Goal: Task Accomplishment & Management: Use online tool/utility

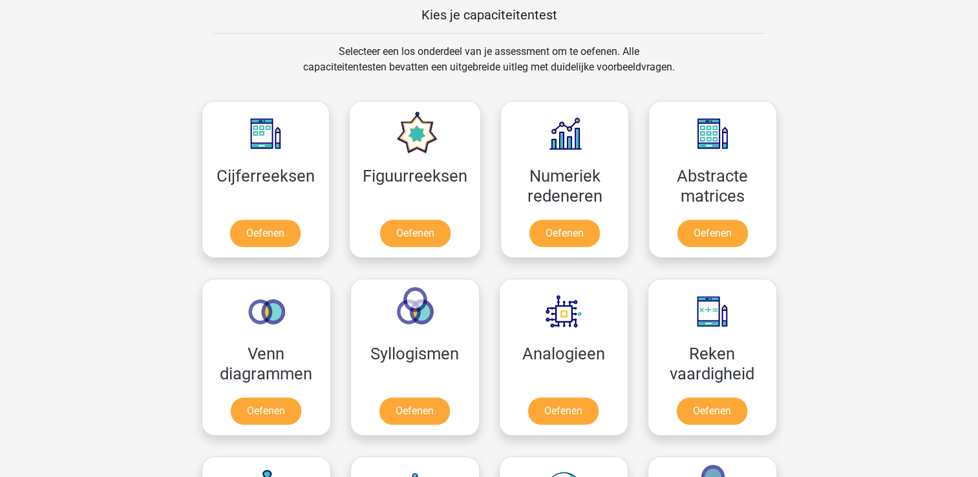
scroll to position [508, 0]
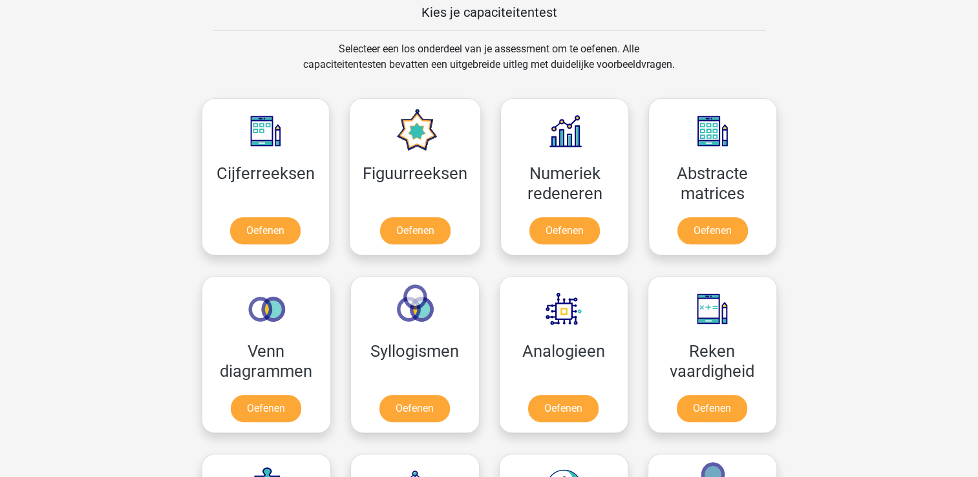
drag, startPoint x: 976, startPoint y: 163, endPoint x: 961, endPoint y: 220, distance: 58.3
drag, startPoint x: 961, startPoint y: 220, endPoint x: 856, endPoint y: 58, distance: 192.5
drag, startPoint x: 977, startPoint y: 159, endPoint x: 969, endPoint y: 209, distance: 50.4
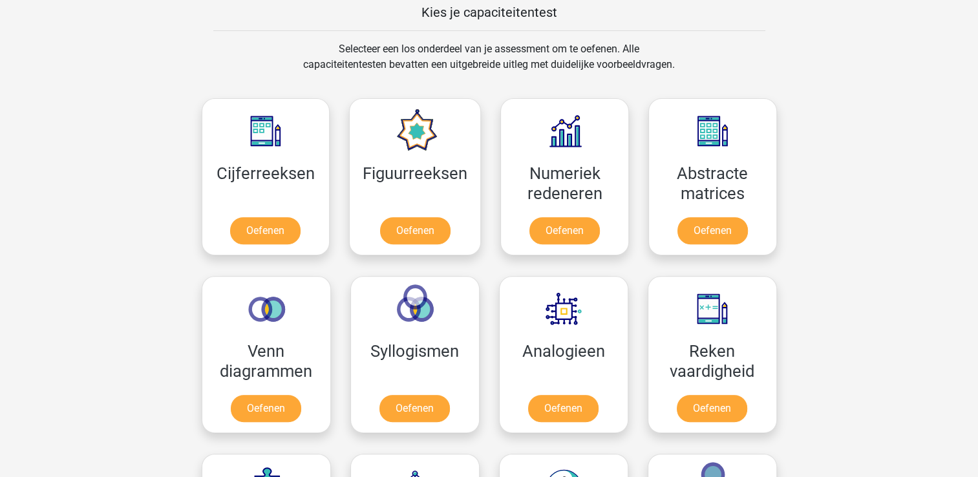
drag, startPoint x: 969, startPoint y: 209, endPoint x: 911, endPoint y: 187, distance: 61.9
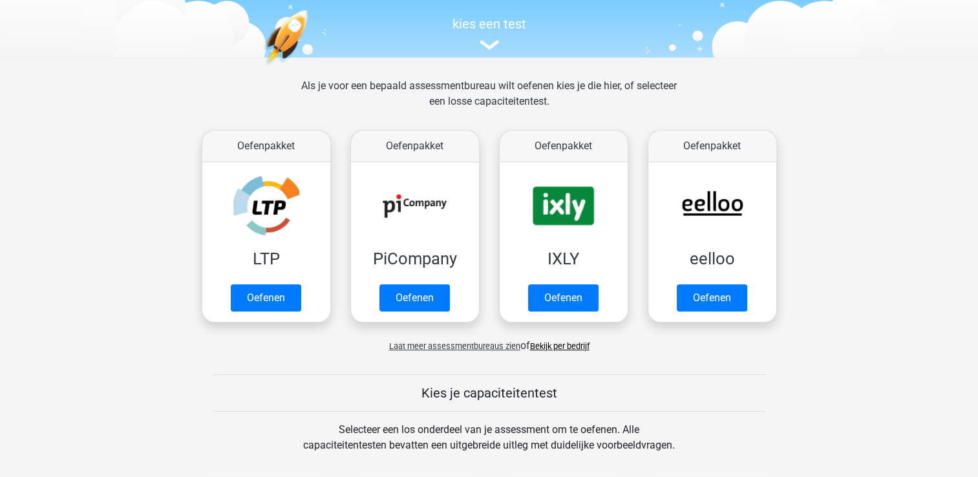
scroll to position [118, 0]
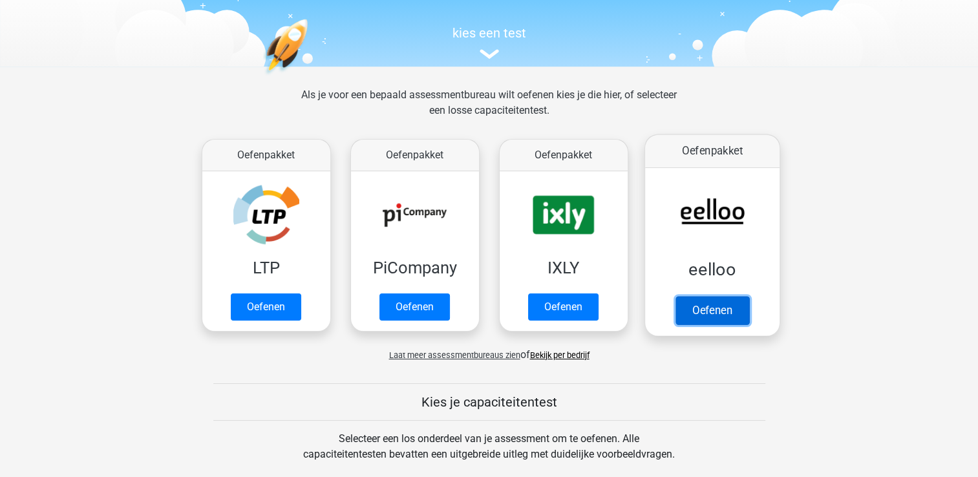
click at [706, 314] on link "Oefenen" at bounding box center [712, 310] width 74 height 28
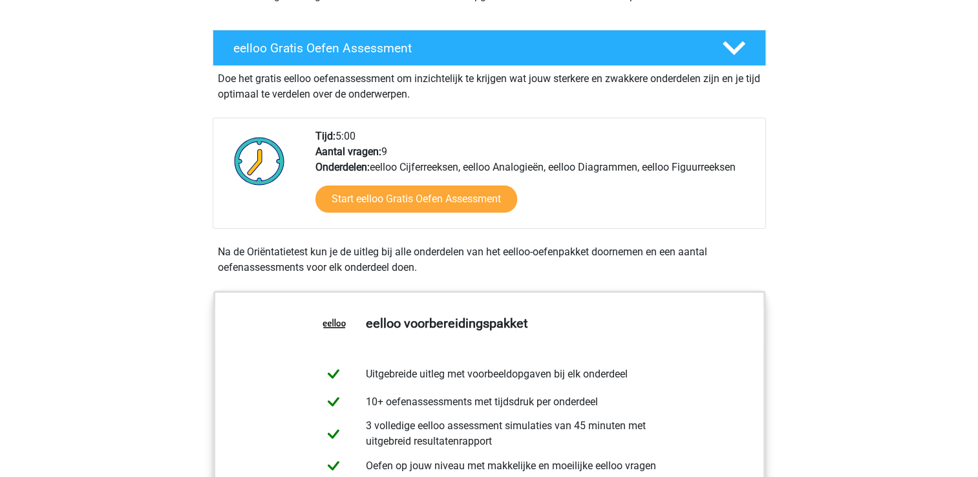
scroll to position [150, 0]
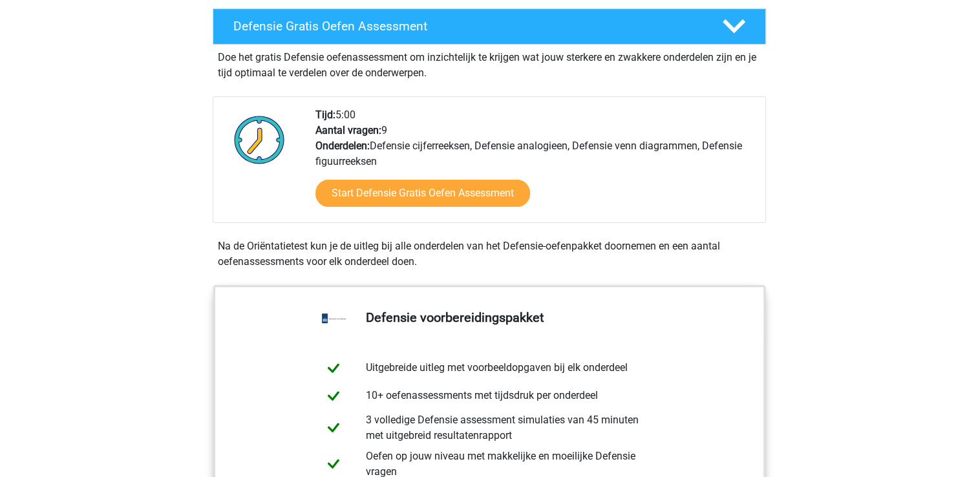
scroll to position [362, 0]
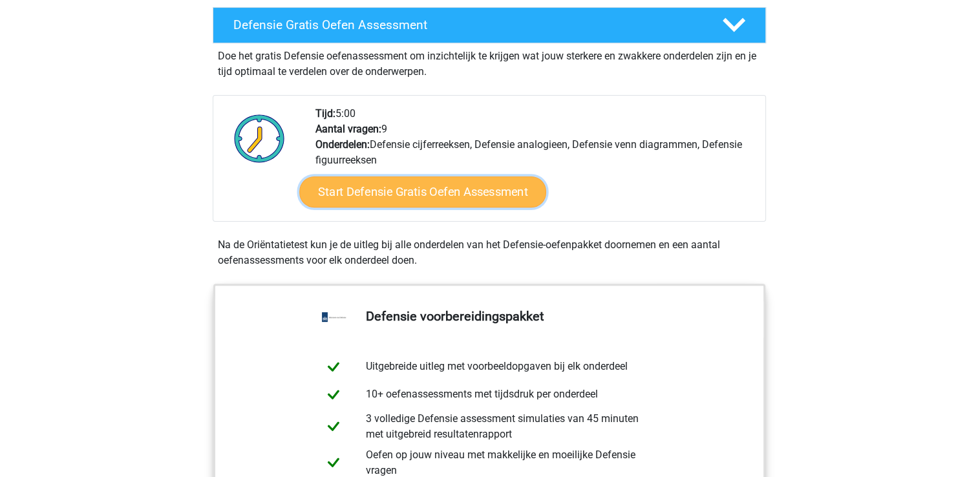
click at [460, 187] on link "Start Defensie Gratis Oefen Assessment" at bounding box center [422, 191] width 247 height 31
click at [470, 194] on link "Start Defensie Gratis Oefen Assessment" at bounding box center [422, 191] width 247 height 31
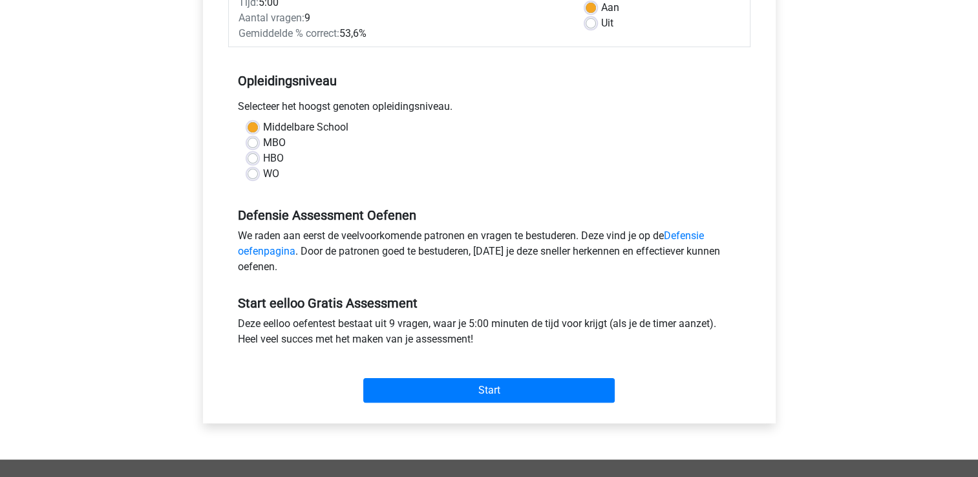
scroll to position [218, 0]
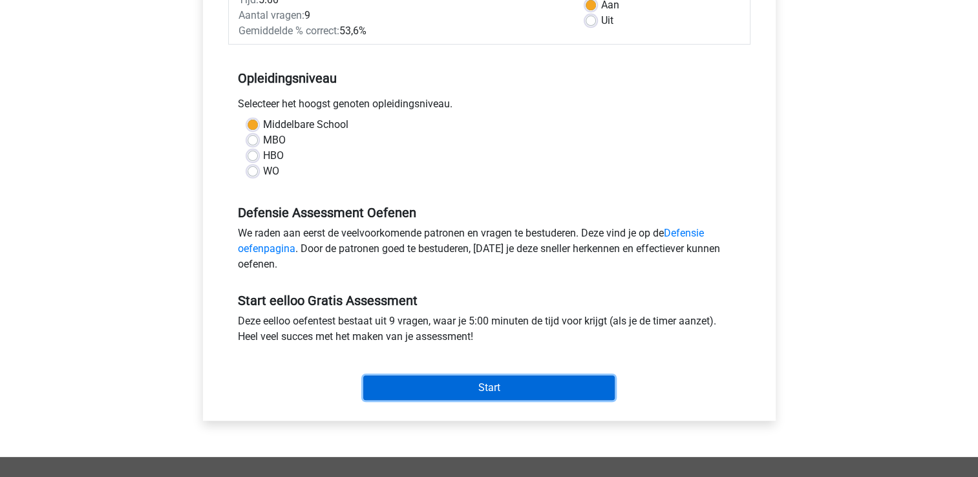
click at [472, 389] on input "Start" at bounding box center [488, 387] width 251 height 25
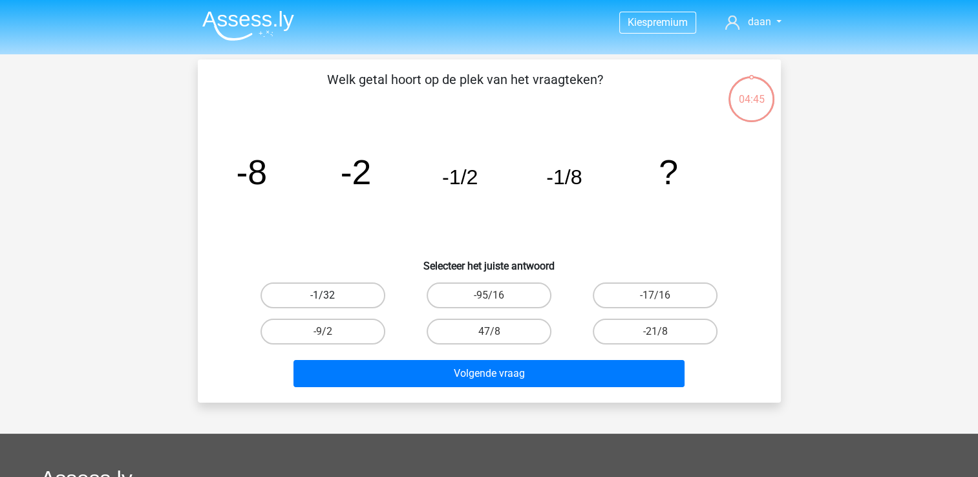
click at [363, 296] on label "-1/32" at bounding box center [322, 295] width 125 height 26
click at [331, 296] on input "-1/32" at bounding box center [326, 299] width 8 height 8
radio input "true"
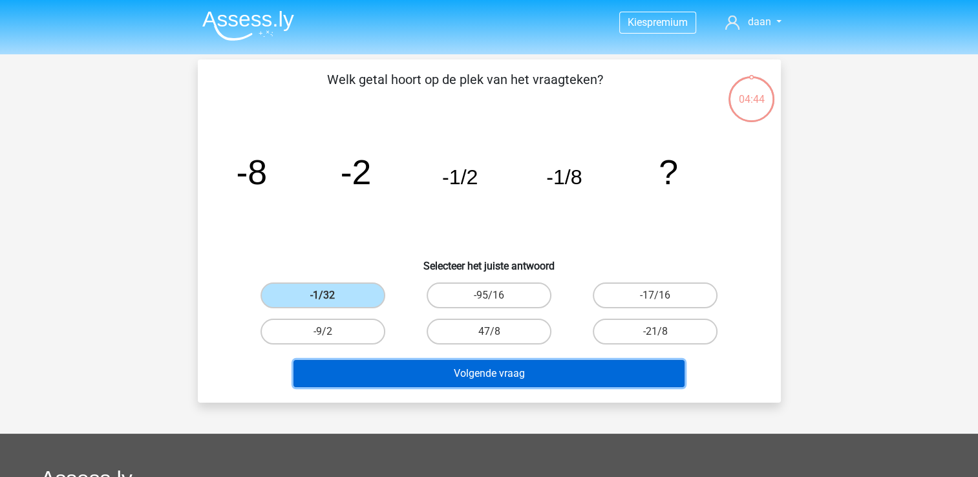
click at [483, 373] on button "Volgende vraag" at bounding box center [488, 373] width 391 height 27
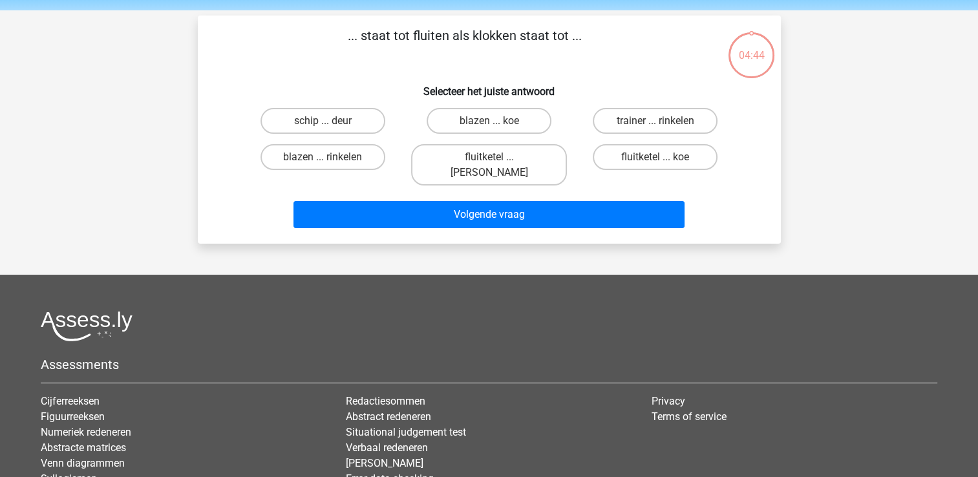
scroll to position [59, 0]
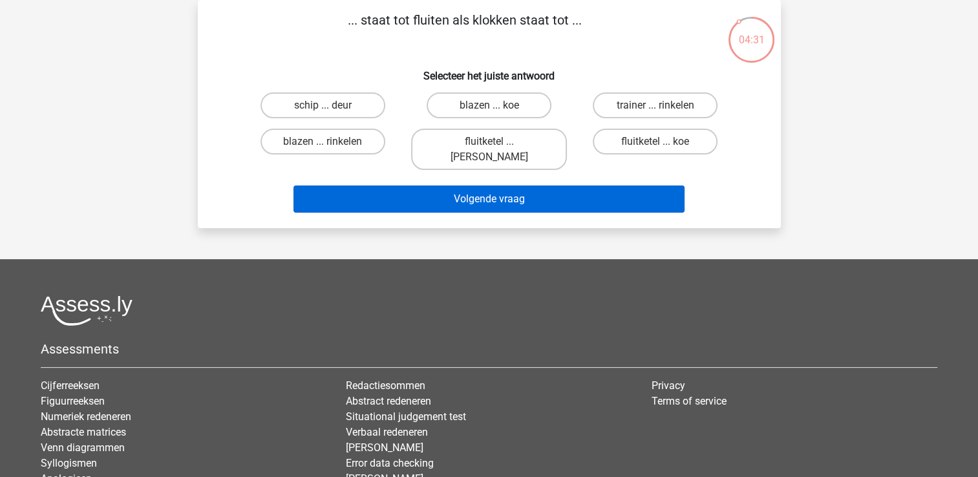
drag, startPoint x: 345, startPoint y: 145, endPoint x: 410, endPoint y: 184, distance: 75.9
click at [410, 184] on div "... staat tot fluiten als klokken staat tot ... Selecteer het juiste antwoord s…" at bounding box center [489, 113] width 573 height 207
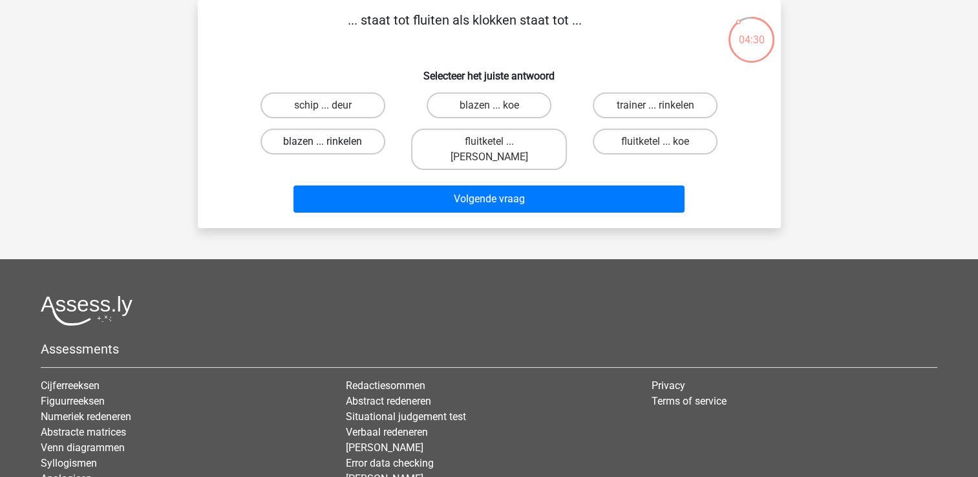
click at [359, 149] on label "blazen ... rinkelen" at bounding box center [322, 142] width 125 height 26
click at [331, 149] on input "blazen ... rinkelen" at bounding box center [326, 146] width 8 height 8
radio input "true"
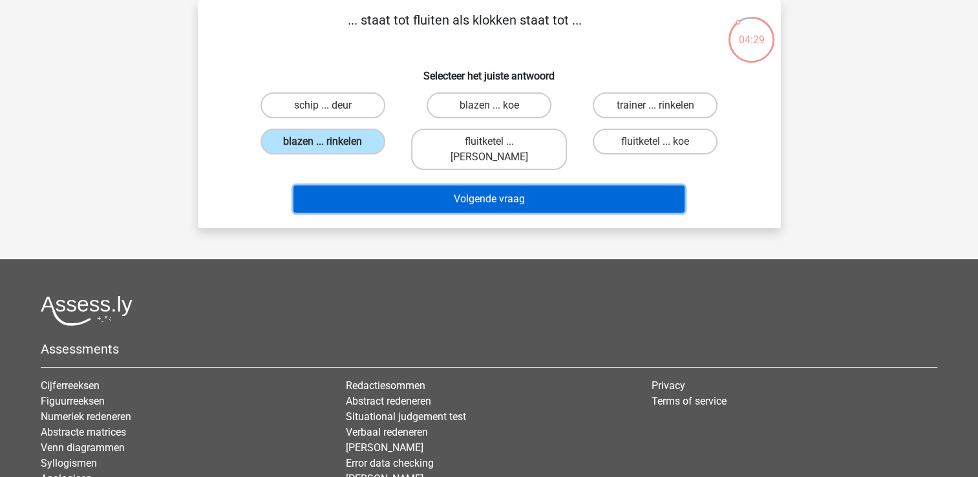
click at [401, 186] on button "Volgende vraag" at bounding box center [488, 198] width 391 height 27
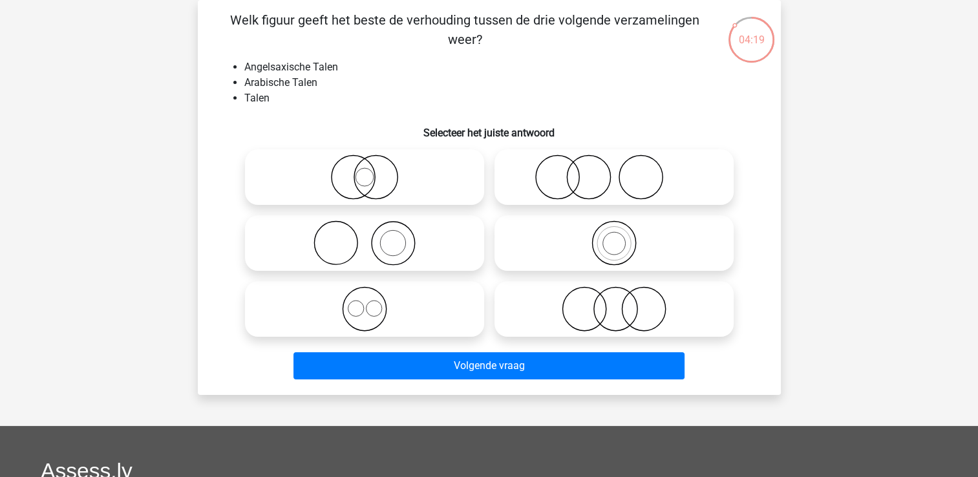
click at [390, 180] on icon at bounding box center [364, 176] width 229 height 45
click at [373, 171] on input "radio" at bounding box center [368, 166] width 8 height 8
radio input "true"
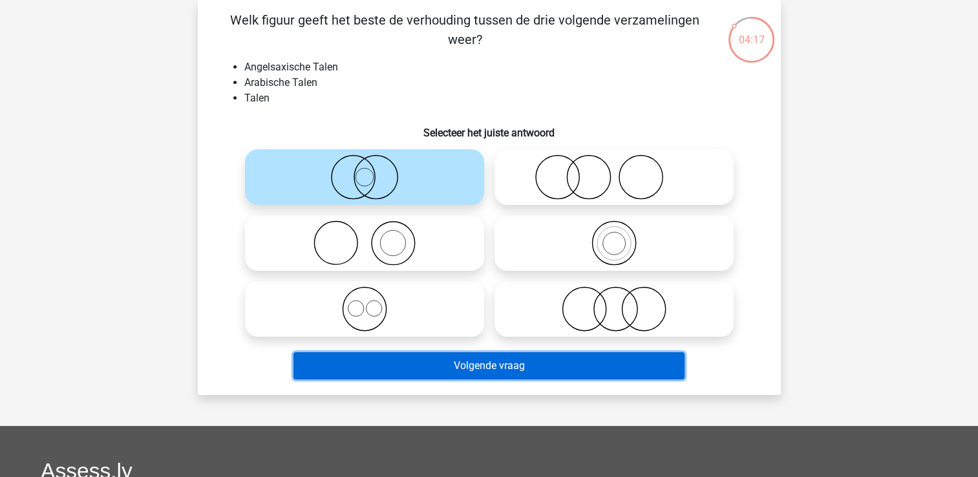
click at [528, 364] on button "Volgende vraag" at bounding box center [488, 365] width 391 height 27
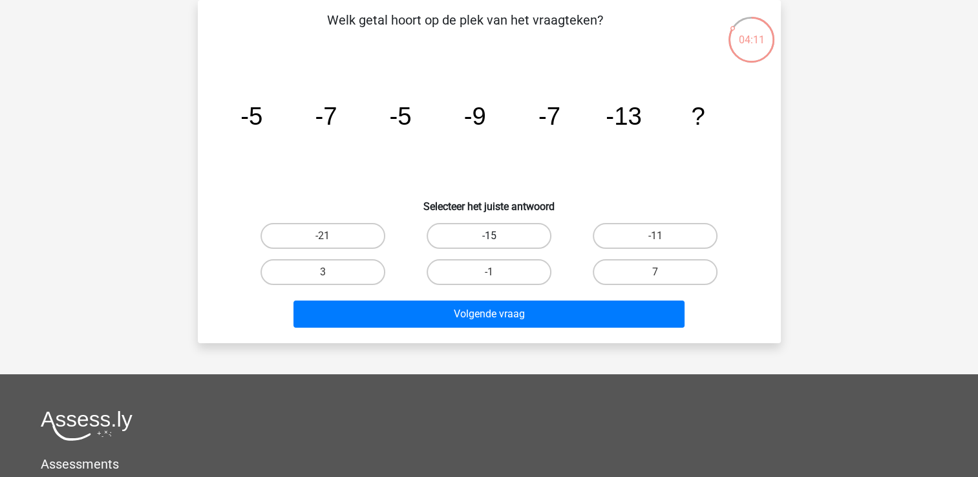
click at [482, 230] on label "-15" at bounding box center [489, 236] width 125 height 26
click at [489, 236] on input "-15" at bounding box center [493, 240] width 8 height 8
radio input "true"
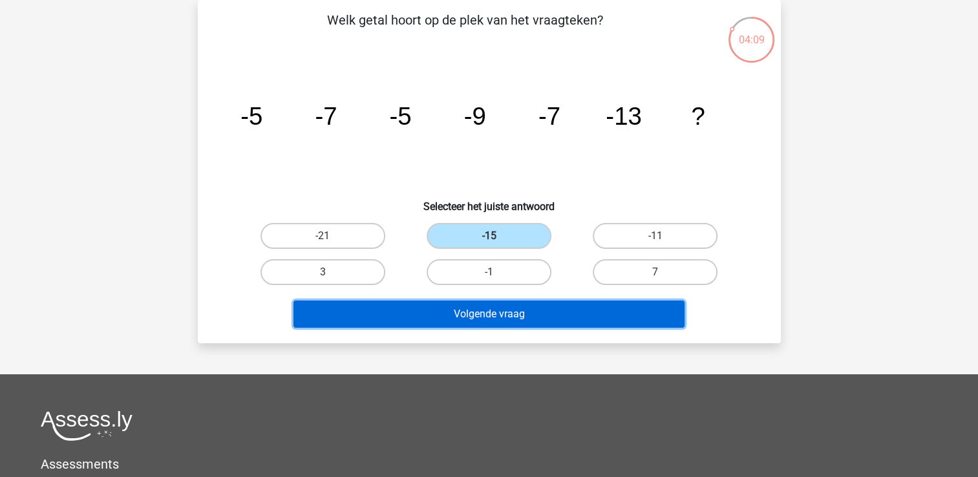
click at [481, 313] on button "Volgende vraag" at bounding box center [488, 314] width 391 height 27
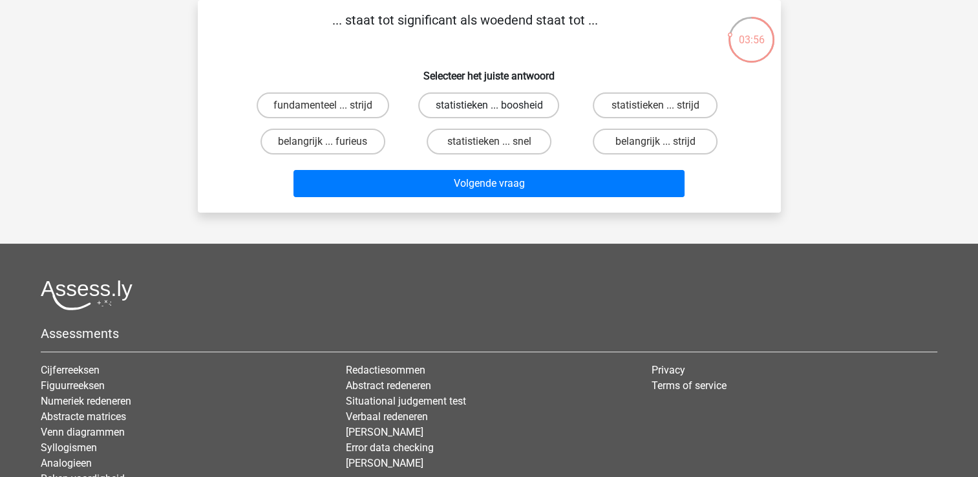
click at [499, 109] on label "statistieken ... boosheid" at bounding box center [488, 105] width 141 height 26
click at [497, 109] on input "statistieken ... boosheid" at bounding box center [493, 109] width 8 height 8
radio input "true"
click at [350, 138] on label "belangrijk ... furieus" at bounding box center [322, 142] width 125 height 26
click at [331, 142] on input "belangrijk ... furieus" at bounding box center [326, 146] width 8 height 8
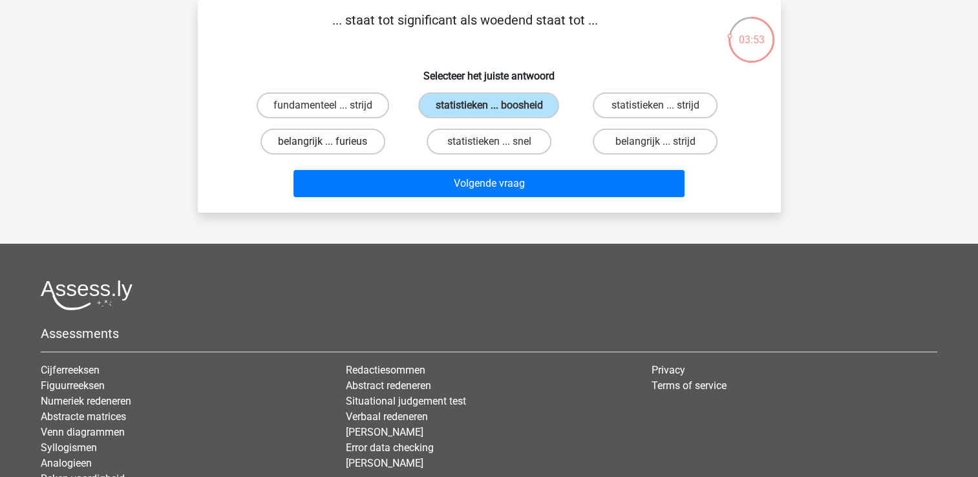
radio input "true"
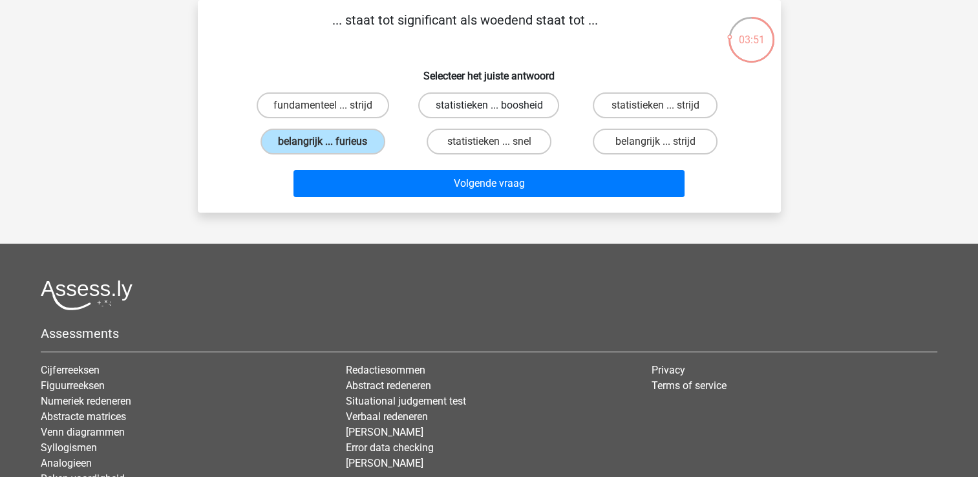
click at [481, 101] on label "statistieken ... boosheid" at bounding box center [488, 105] width 141 height 26
click at [489, 105] on input "statistieken ... boosheid" at bounding box center [493, 109] width 8 height 8
radio input "true"
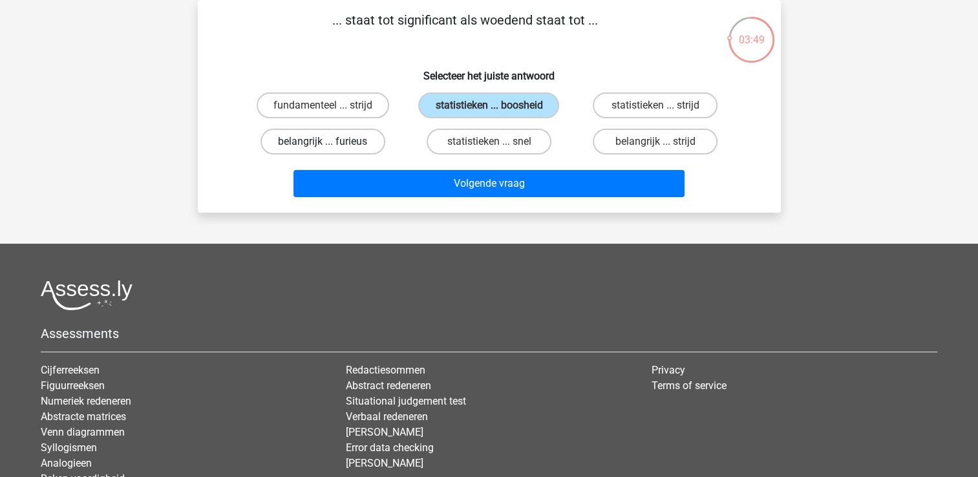
click at [358, 149] on label "belangrijk ... furieus" at bounding box center [322, 142] width 125 height 26
click at [331, 149] on input "belangrijk ... furieus" at bounding box center [326, 146] width 8 height 8
radio input "true"
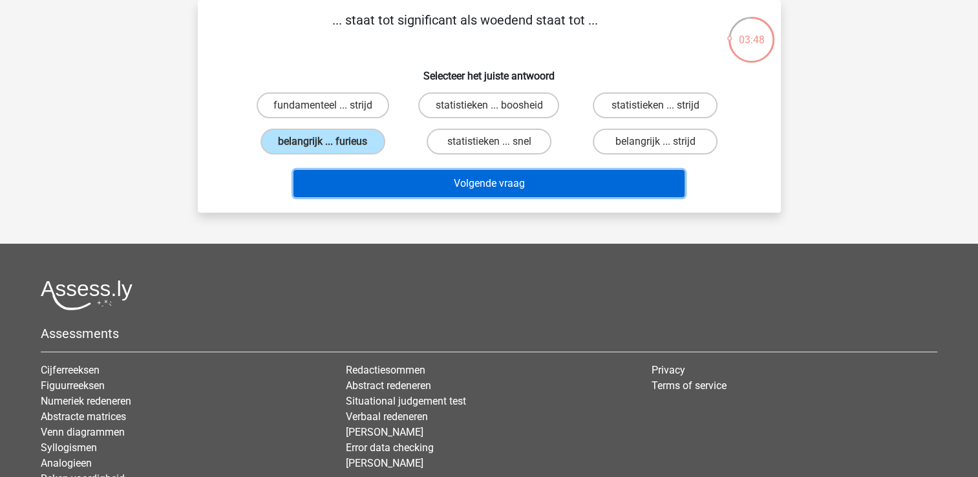
click at [441, 179] on button "Volgende vraag" at bounding box center [488, 183] width 391 height 27
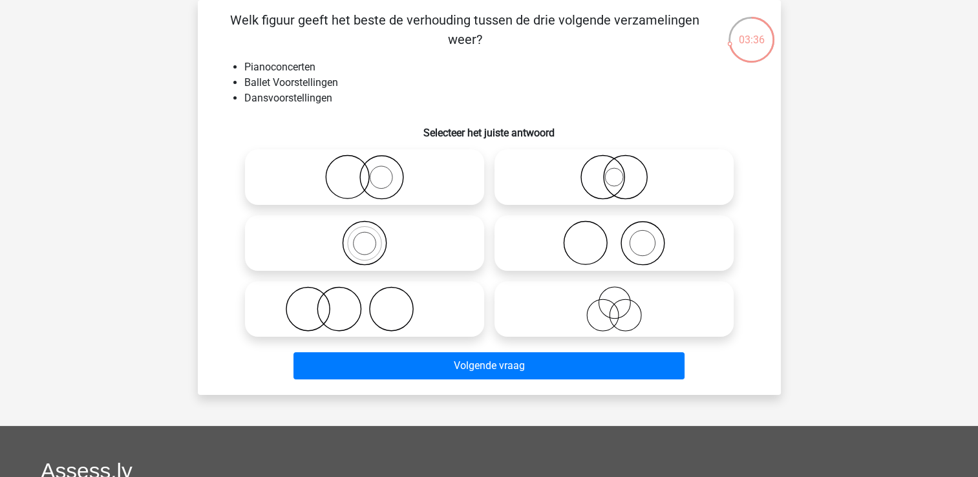
click at [417, 185] on icon at bounding box center [364, 176] width 229 height 45
click at [373, 171] on input "radio" at bounding box center [368, 166] width 8 height 8
radio input "true"
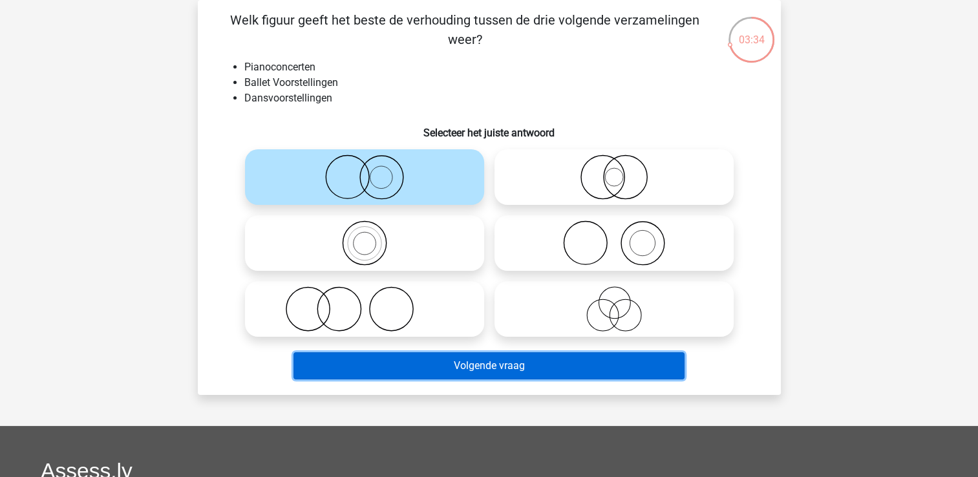
click at [491, 375] on button "Volgende vraag" at bounding box center [488, 365] width 391 height 27
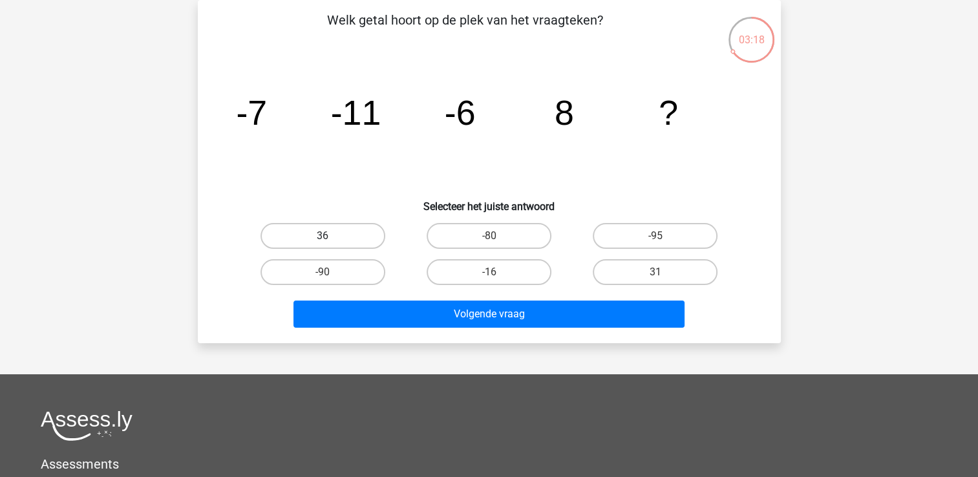
click at [300, 225] on label "36" at bounding box center [322, 236] width 125 height 26
click at [322, 236] on input "36" at bounding box center [326, 240] width 8 height 8
radio input "true"
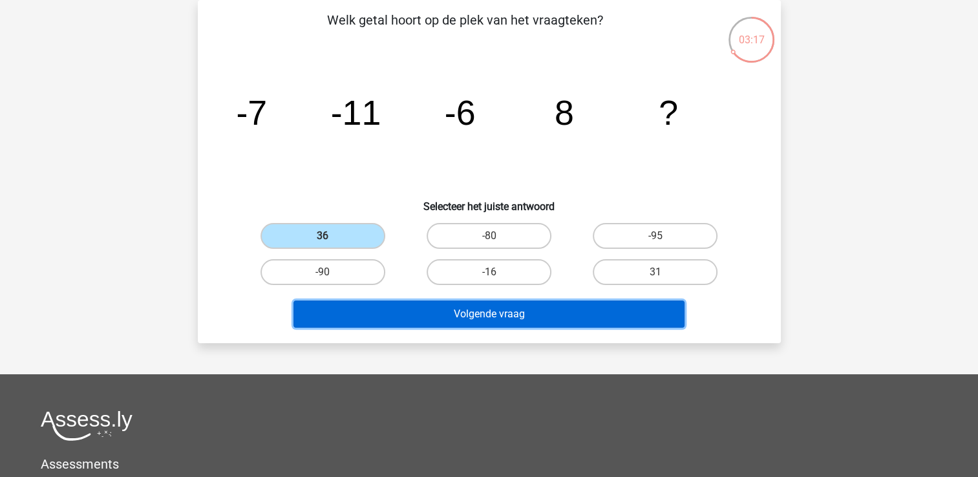
click at [448, 311] on button "Volgende vraag" at bounding box center [488, 314] width 391 height 27
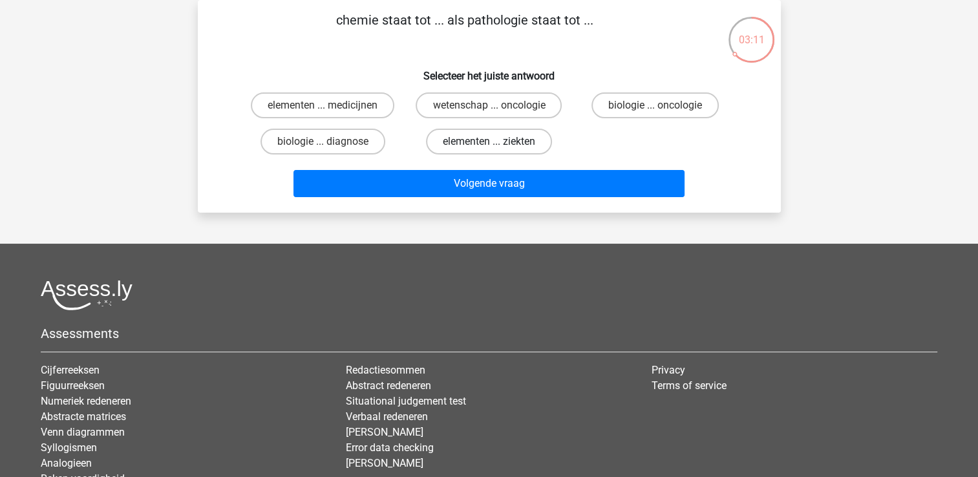
click at [526, 145] on label "elementen ... ziekten" at bounding box center [489, 142] width 126 height 26
click at [497, 145] on input "elementen ... ziekten" at bounding box center [493, 146] width 8 height 8
radio input "true"
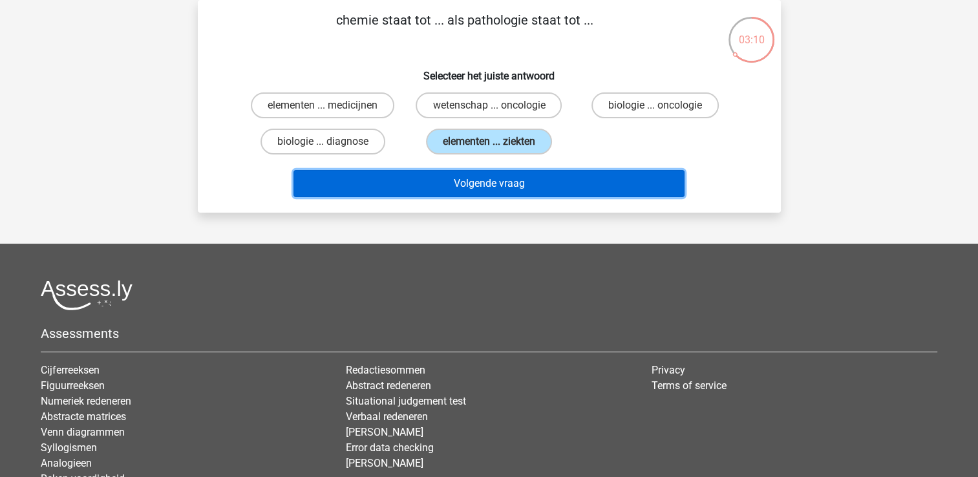
click at [501, 184] on button "Volgende vraag" at bounding box center [488, 183] width 391 height 27
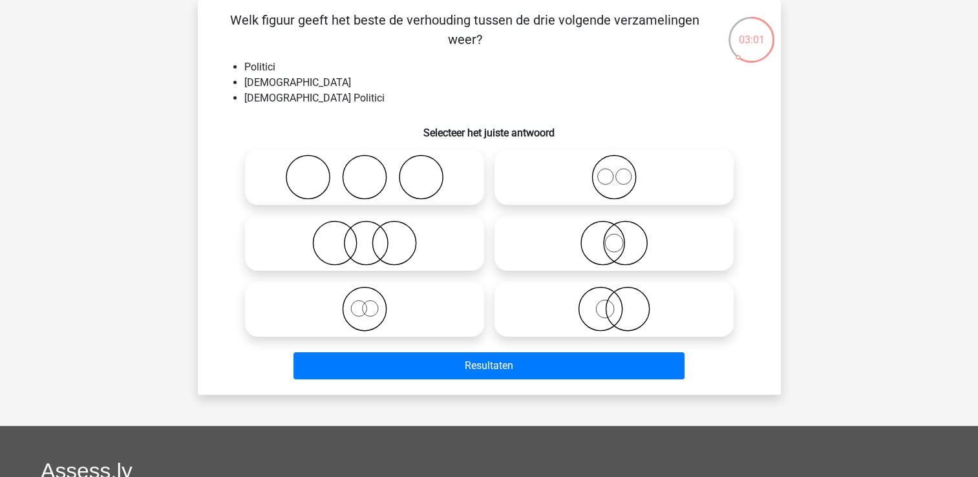
click at [403, 249] on icon at bounding box center [364, 242] width 229 height 45
click at [373, 237] on input "radio" at bounding box center [368, 232] width 8 height 8
radio input "true"
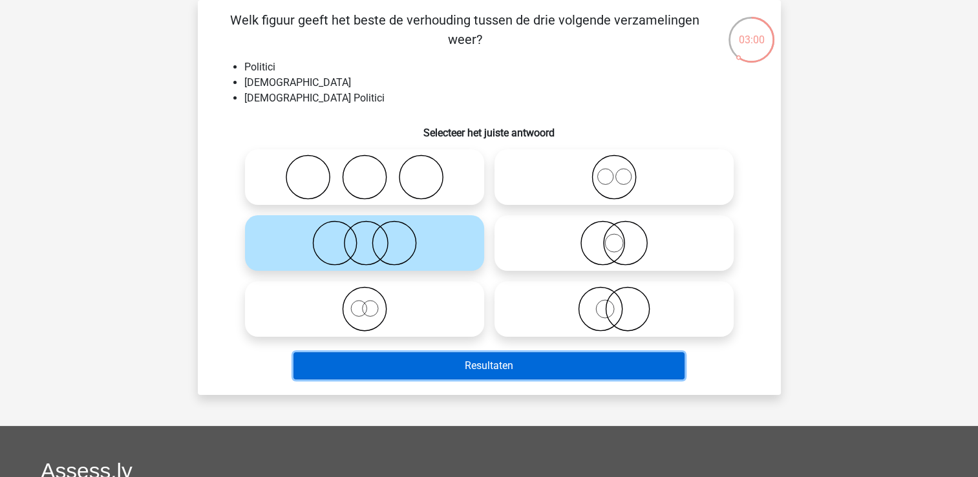
click at [492, 361] on button "Resultaten" at bounding box center [488, 365] width 391 height 27
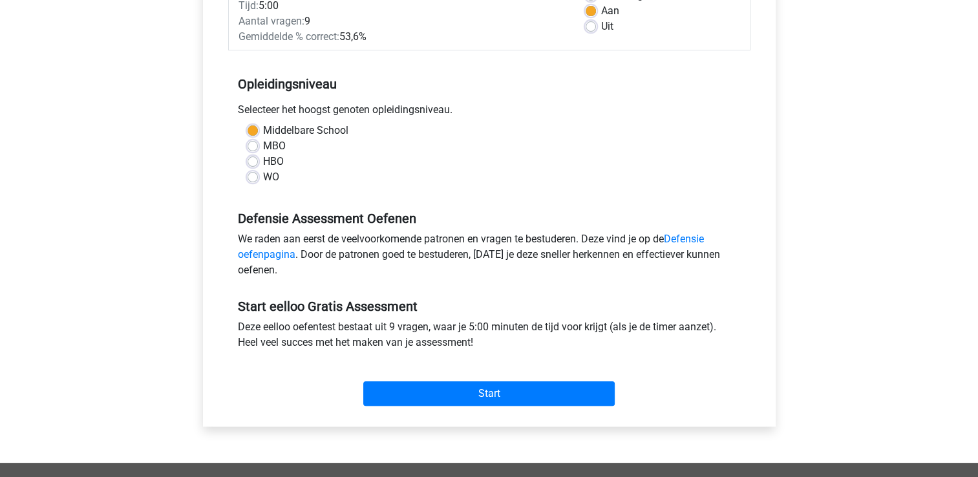
scroll to position [213, 0]
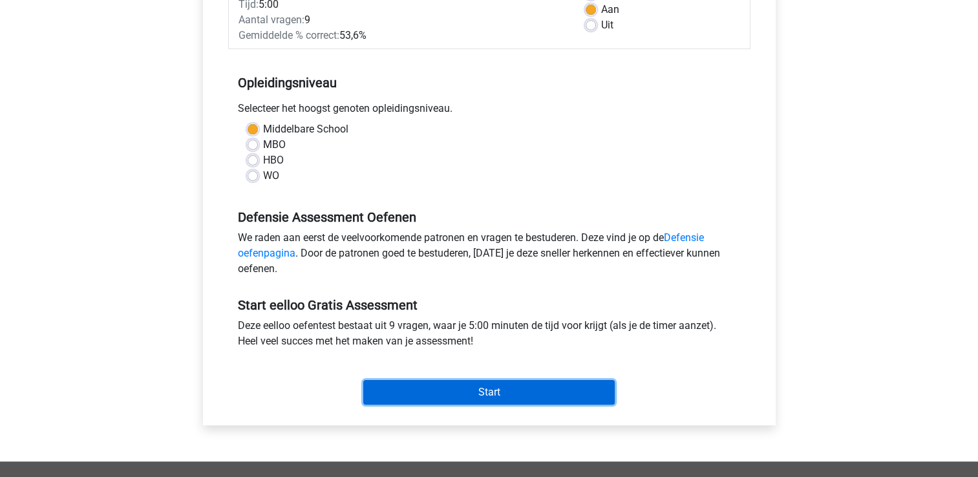
click at [518, 398] on input "Start" at bounding box center [488, 392] width 251 height 25
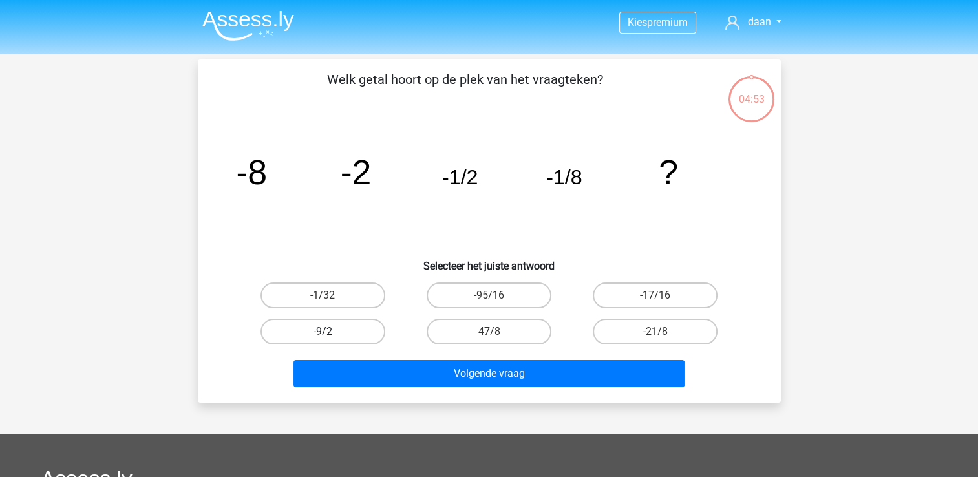
click at [352, 332] on label "-9/2" at bounding box center [322, 332] width 125 height 26
click at [331, 332] on input "-9/2" at bounding box center [326, 336] width 8 height 8
radio input "true"
click at [346, 293] on label "-1/32" at bounding box center [322, 295] width 125 height 26
click at [331, 295] on input "-1/32" at bounding box center [326, 299] width 8 height 8
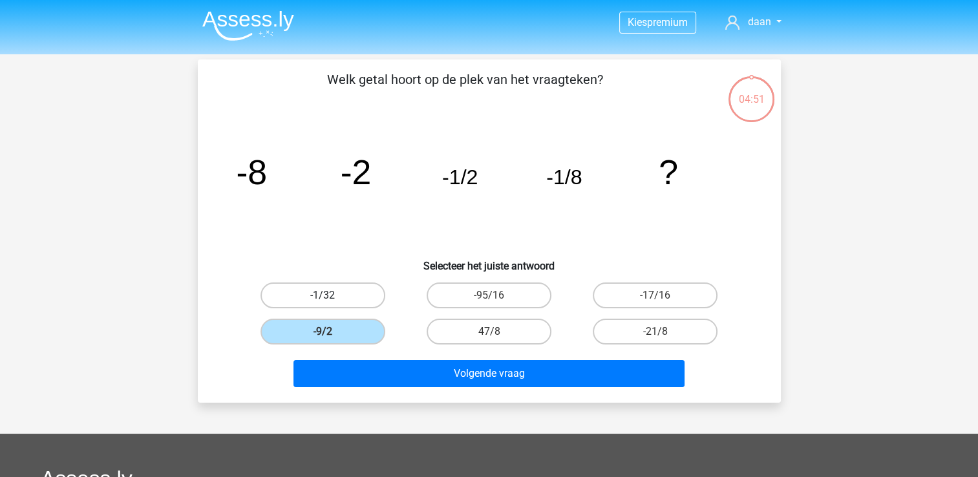
radio input "true"
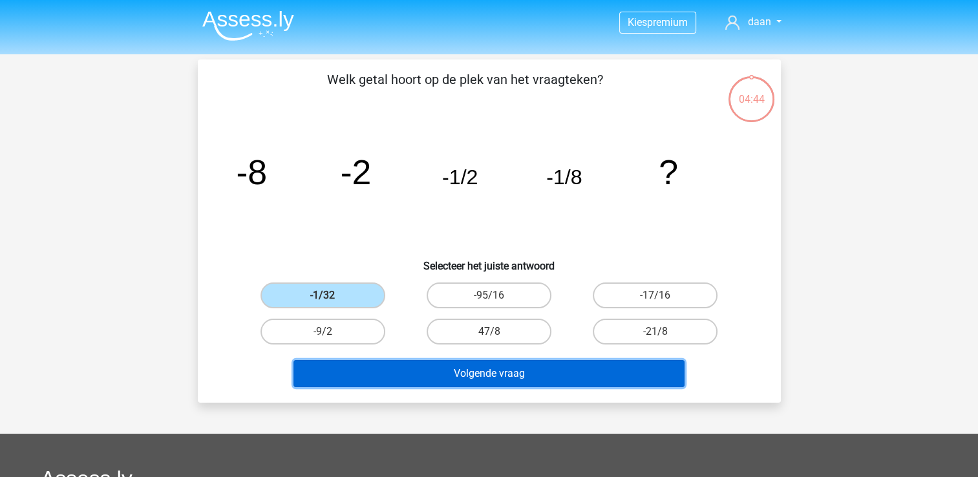
click at [445, 373] on button "Volgende vraag" at bounding box center [488, 373] width 391 height 27
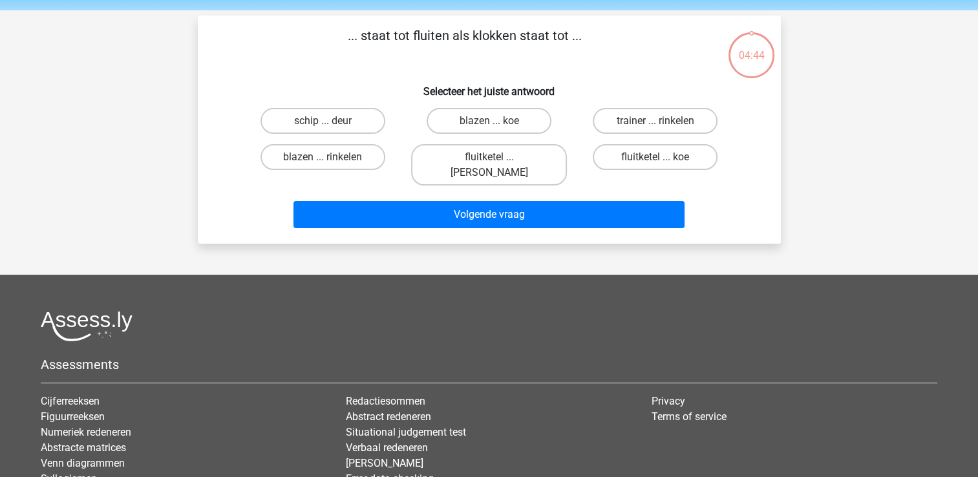
scroll to position [59, 0]
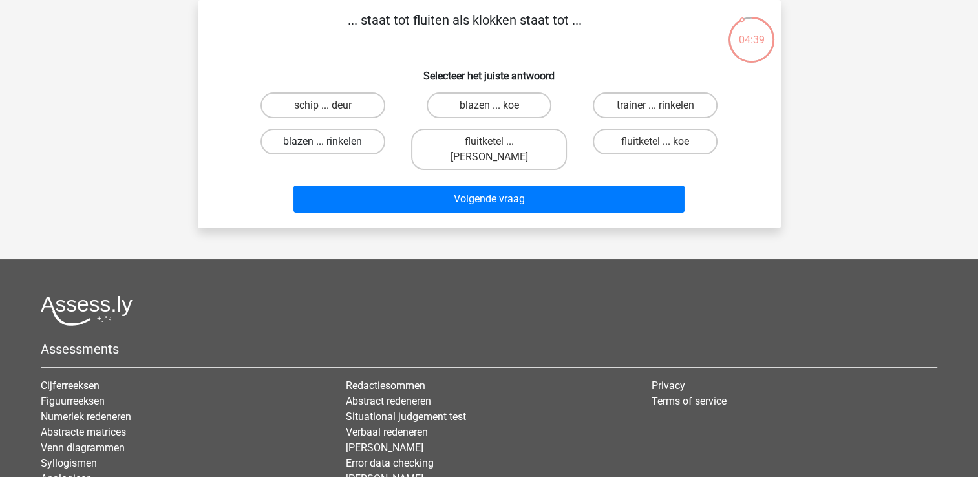
click at [364, 137] on label "blazen ... rinkelen" at bounding box center [322, 142] width 125 height 26
click at [331, 142] on input "blazen ... rinkelen" at bounding box center [326, 146] width 8 height 8
radio input "true"
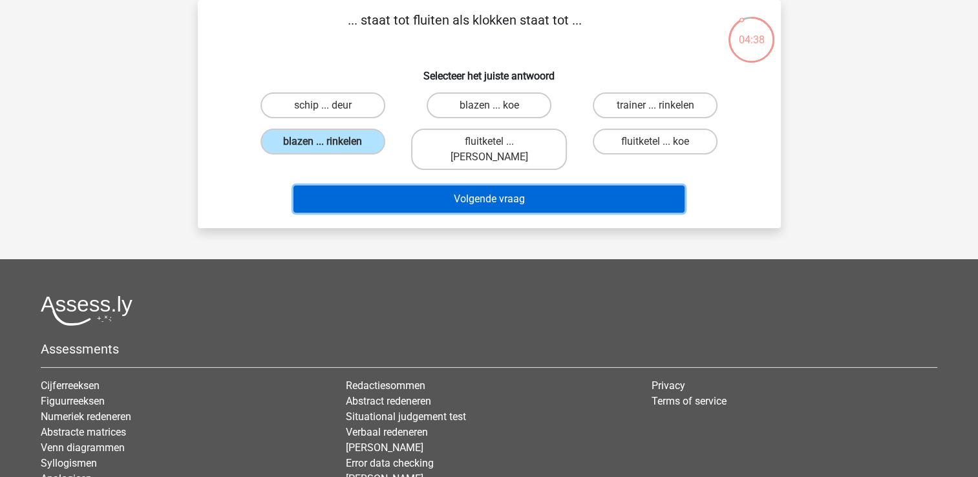
click at [433, 185] on button "Volgende vraag" at bounding box center [488, 198] width 391 height 27
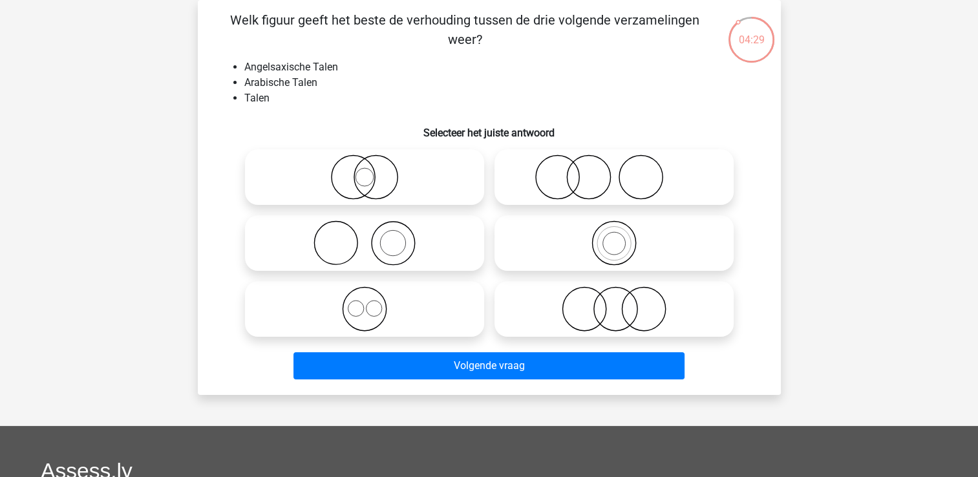
click at [553, 297] on icon at bounding box center [614, 308] width 229 height 45
click at [614, 297] on input "radio" at bounding box center [618, 298] width 8 height 8
radio input "true"
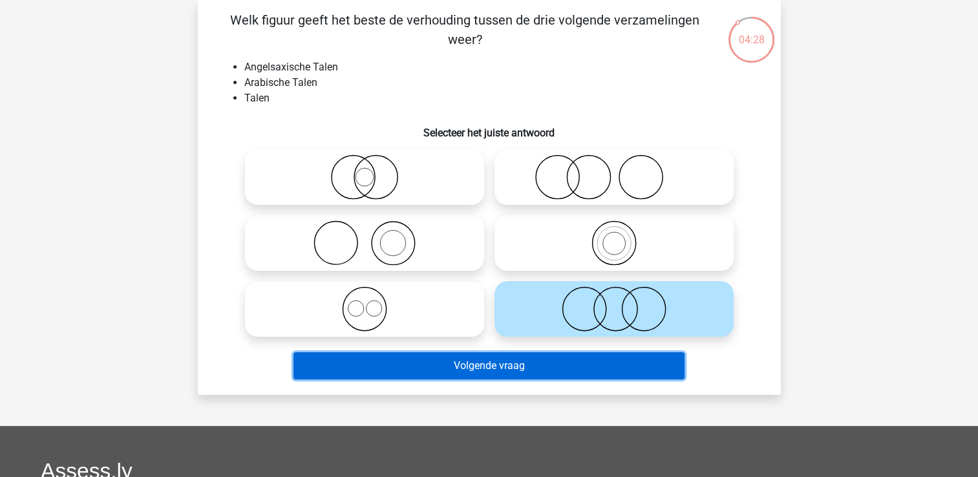
click at [504, 366] on button "Volgende vraag" at bounding box center [488, 365] width 391 height 27
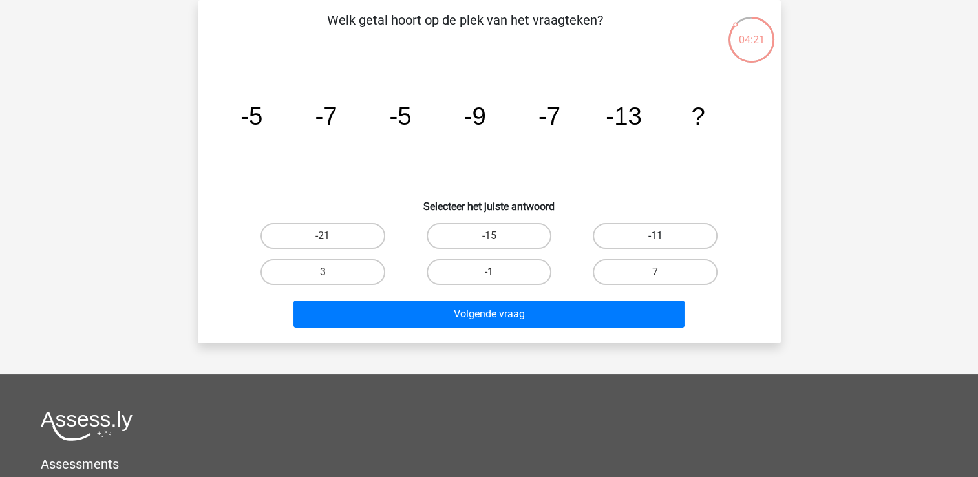
drag, startPoint x: 637, startPoint y: 238, endPoint x: 626, endPoint y: 233, distance: 12.7
click at [626, 233] on label "-11" at bounding box center [655, 236] width 125 height 26
click at [655, 236] on input "-11" at bounding box center [659, 240] width 8 height 8
radio input "true"
click at [626, 233] on label "-11" at bounding box center [655, 236] width 125 height 26
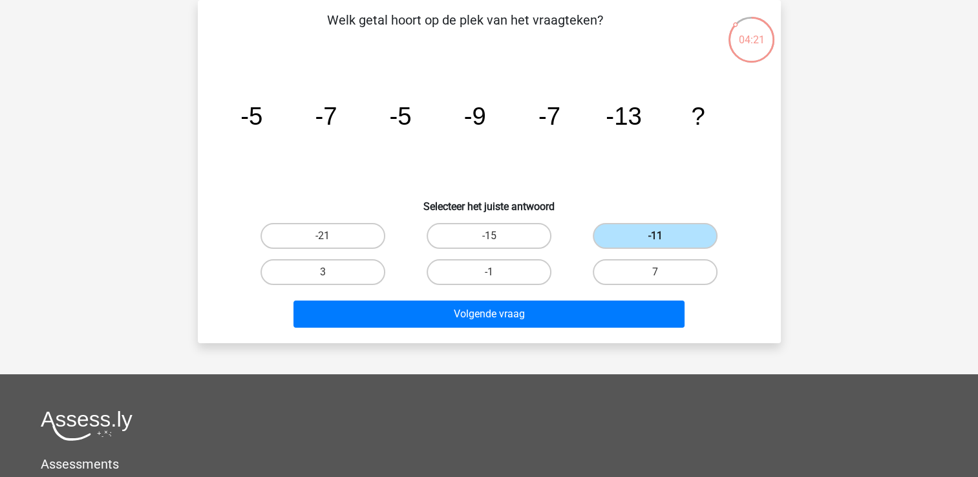
click at [655, 236] on input "-11" at bounding box center [659, 240] width 8 height 8
click at [626, 233] on label "-11" at bounding box center [655, 236] width 125 height 26
click at [655, 236] on input "-11" at bounding box center [659, 240] width 8 height 8
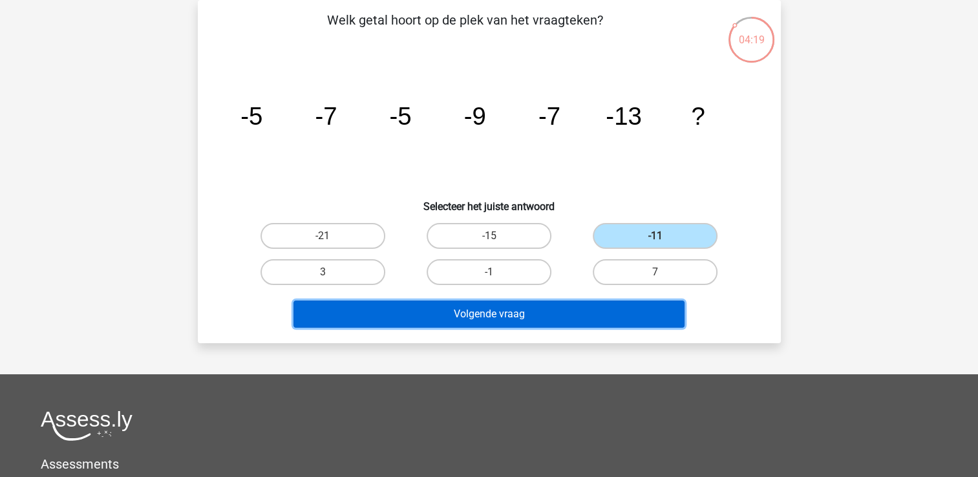
click at [555, 311] on button "Volgende vraag" at bounding box center [488, 314] width 391 height 27
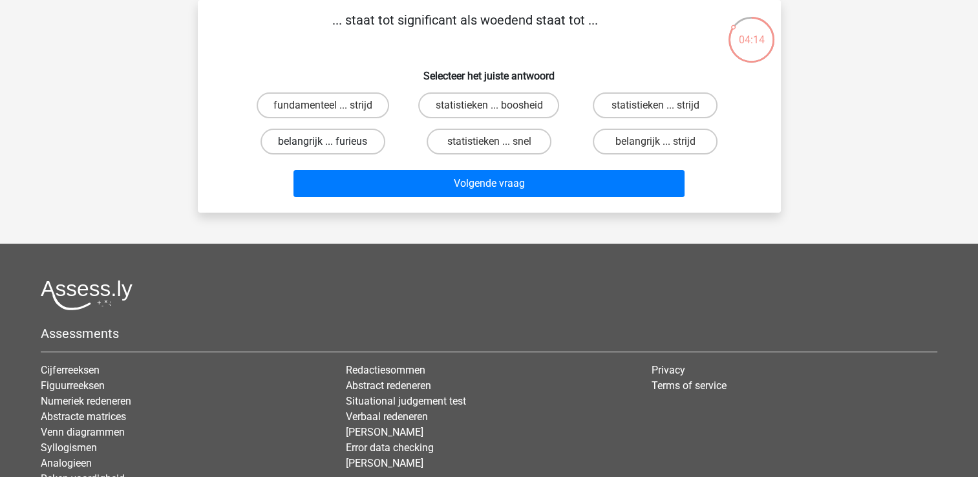
click at [346, 145] on label "belangrijk ... furieus" at bounding box center [322, 142] width 125 height 26
click at [331, 145] on input "belangrijk ... furieus" at bounding box center [326, 146] width 8 height 8
radio input "true"
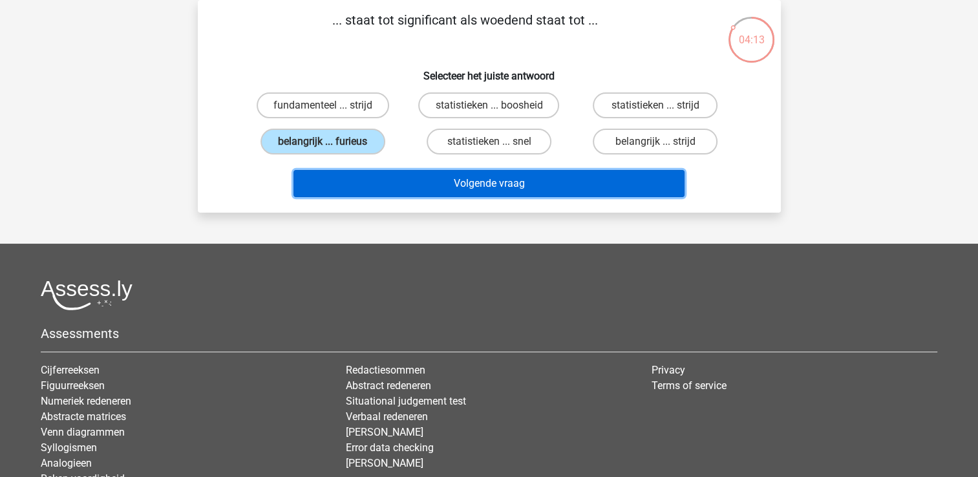
click at [428, 184] on button "Volgende vraag" at bounding box center [488, 183] width 391 height 27
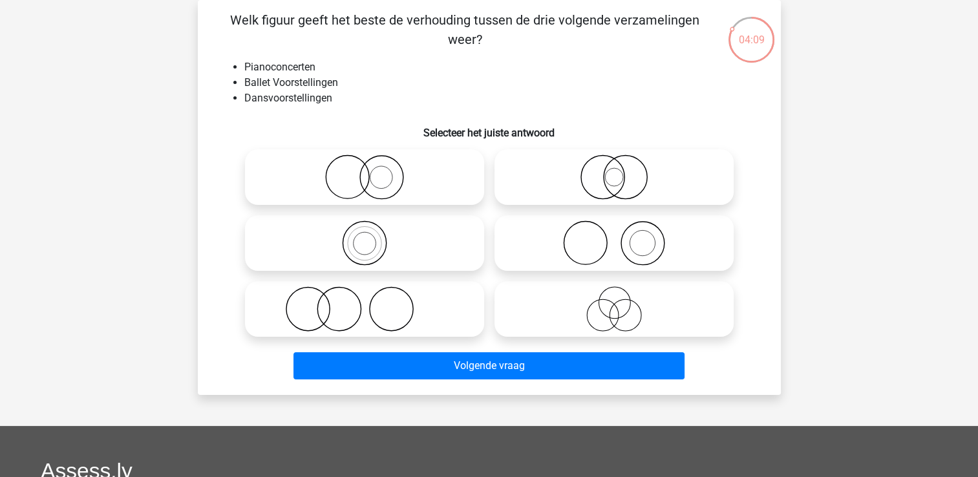
click at [388, 306] on icon at bounding box center [364, 308] width 229 height 45
click at [373, 302] on input "radio" at bounding box center [368, 298] width 8 height 8
radio input "true"
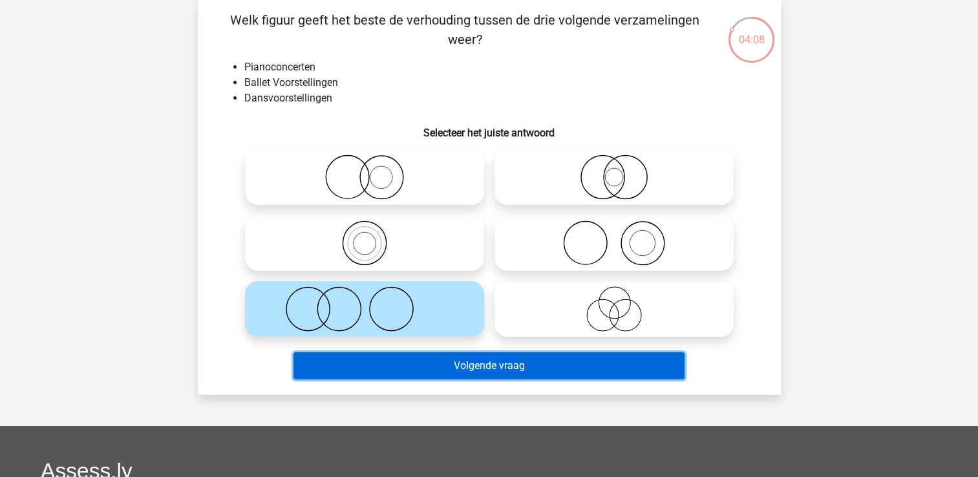
click at [459, 374] on button "Volgende vraag" at bounding box center [488, 365] width 391 height 27
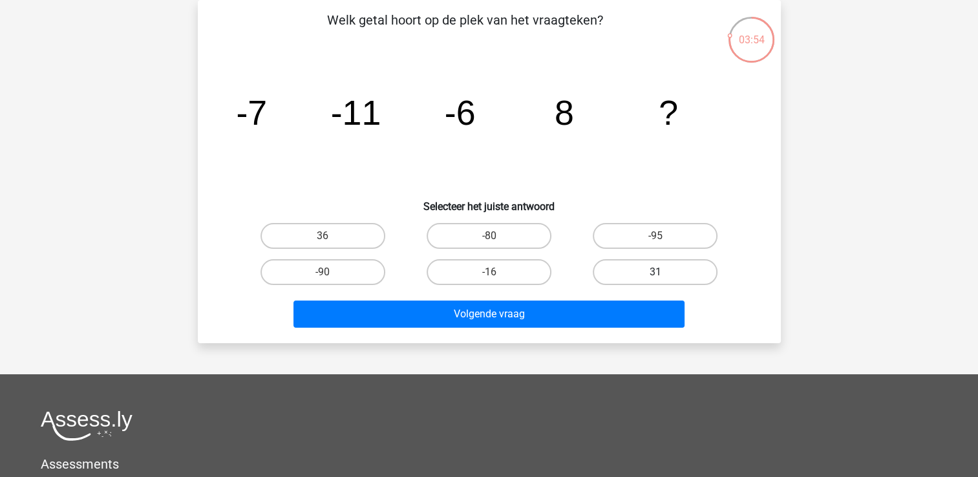
click at [627, 275] on label "31" at bounding box center [655, 272] width 125 height 26
click at [655, 275] on input "31" at bounding box center [659, 276] width 8 height 8
radio input "true"
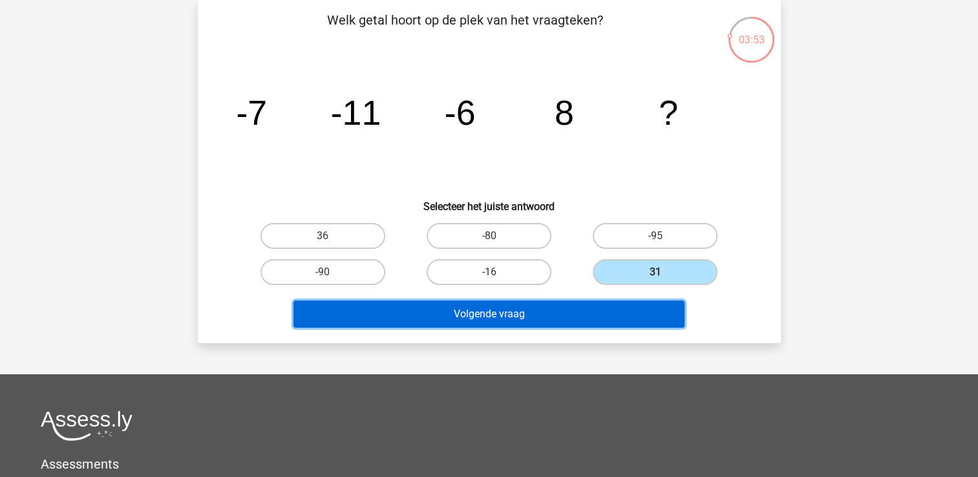
click at [549, 311] on button "Volgende vraag" at bounding box center [488, 314] width 391 height 27
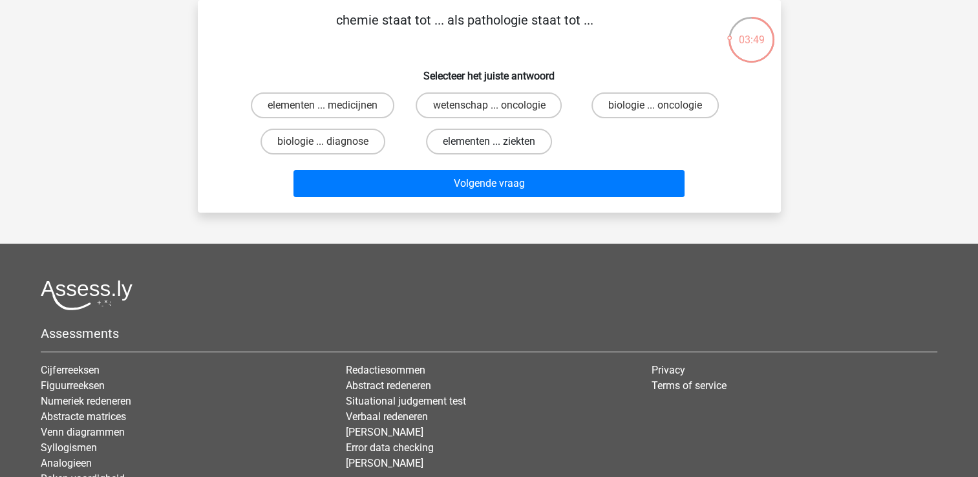
click at [499, 144] on label "elementen ... ziekten" at bounding box center [489, 142] width 126 height 26
click at [497, 144] on input "elementen ... ziekten" at bounding box center [493, 146] width 8 height 8
radio input "true"
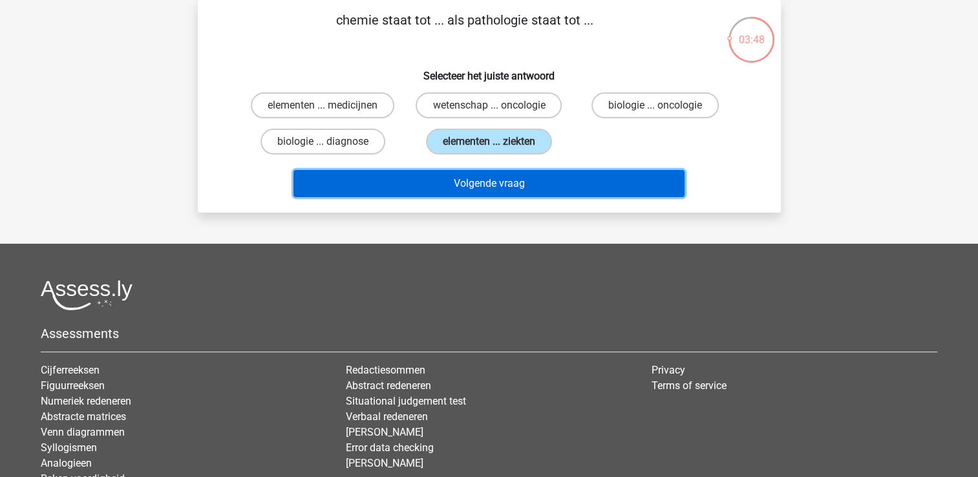
click at [494, 177] on button "Volgende vraag" at bounding box center [488, 183] width 391 height 27
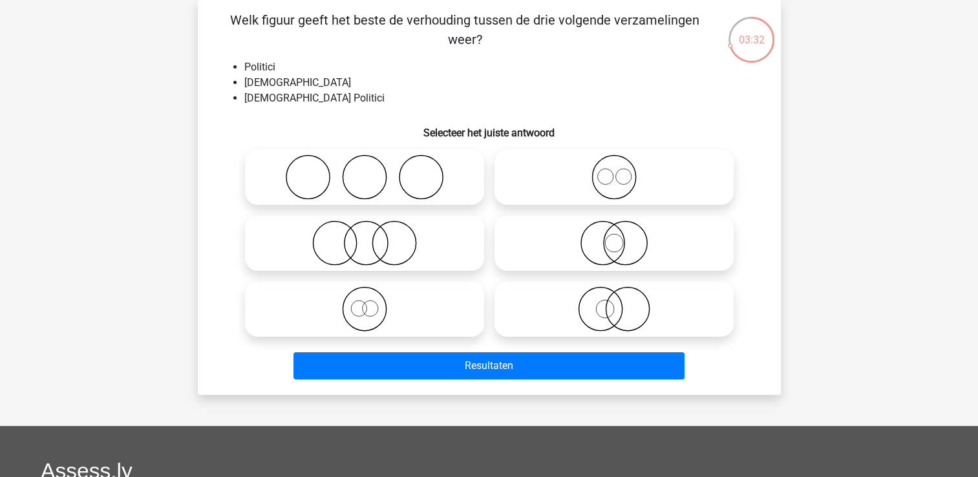
click at [566, 314] on icon at bounding box center [614, 308] width 229 height 45
click at [614, 302] on input "radio" at bounding box center [618, 298] width 8 height 8
radio input "true"
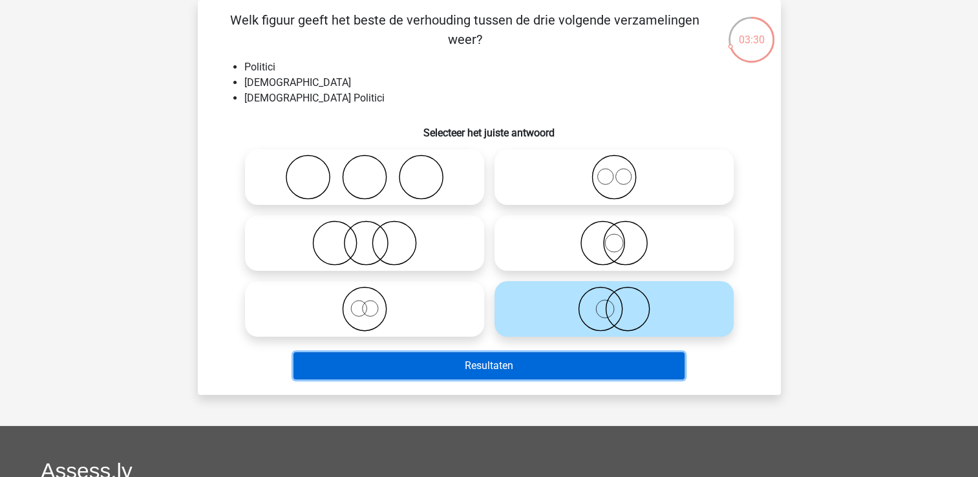
click at [542, 371] on button "Resultaten" at bounding box center [488, 365] width 391 height 27
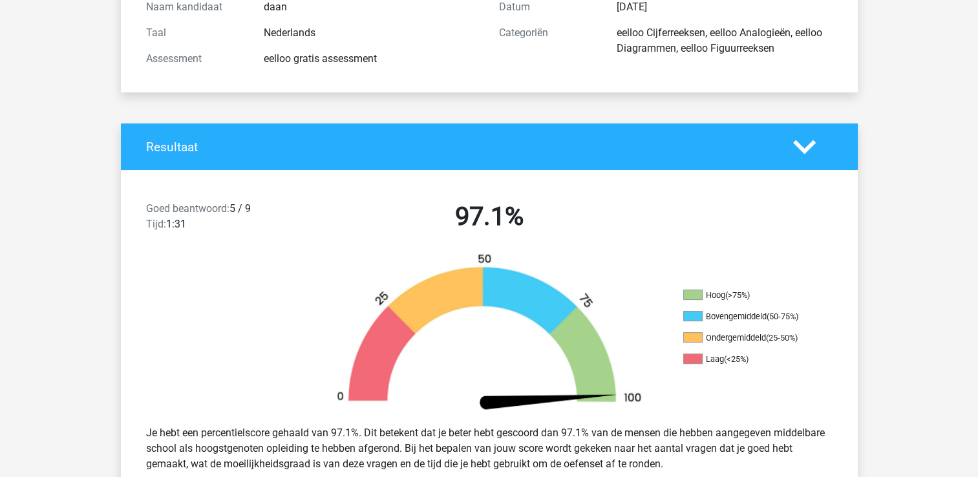
scroll to position [155, 0]
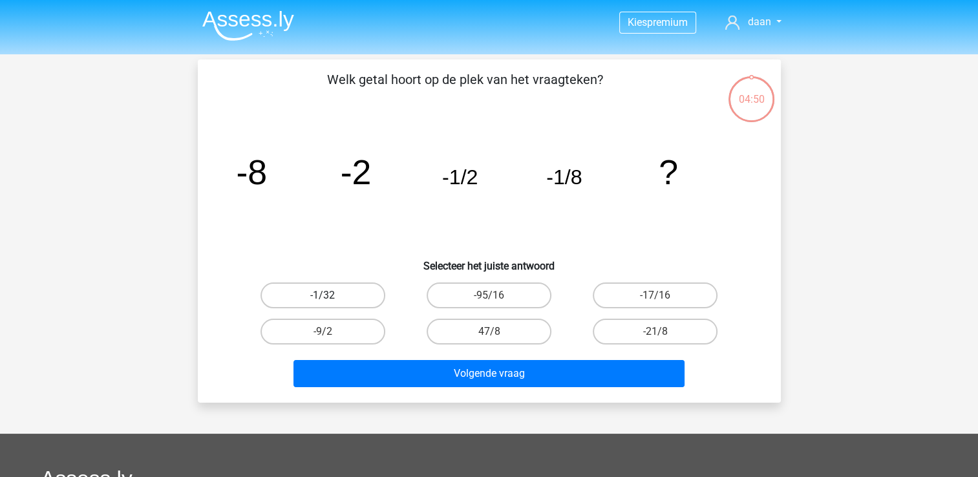
click at [357, 295] on label "-1/32" at bounding box center [322, 295] width 125 height 26
click at [331, 295] on input "-1/32" at bounding box center [326, 299] width 8 height 8
radio input "true"
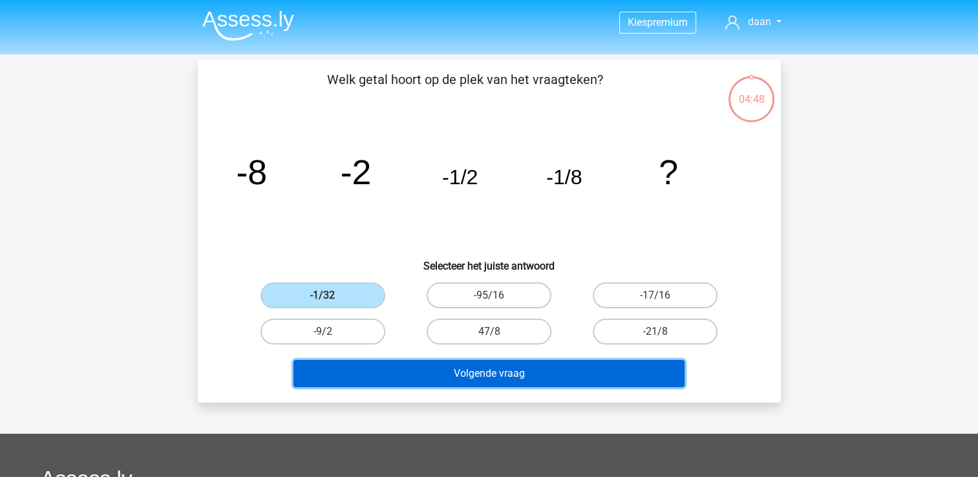
click at [454, 373] on button "Volgende vraag" at bounding box center [488, 373] width 391 height 27
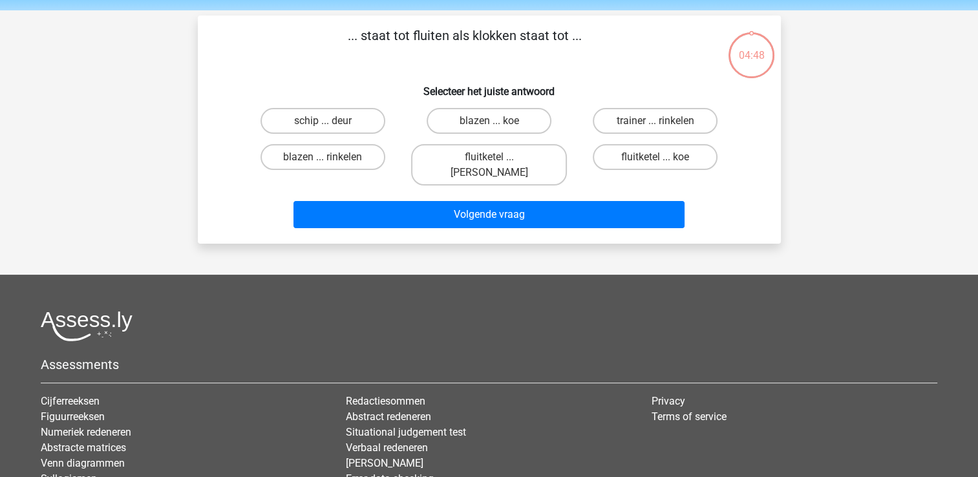
scroll to position [59, 0]
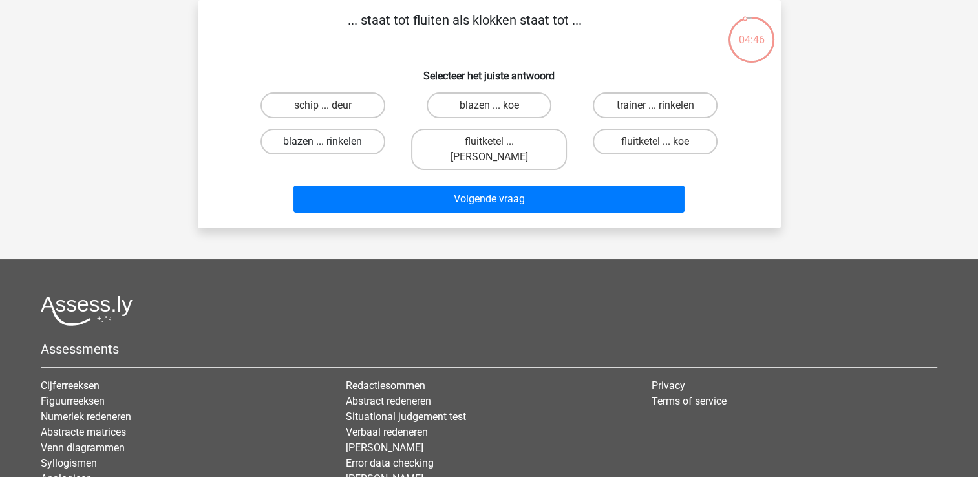
click at [360, 143] on label "blazen ... rinkelen" at bounding box center [322, 142] width 125 height 26
click at [331, 143] on input "blazen ... rinkelen" at bounding box center [326, 146] width 8 height 8
radio input "true"
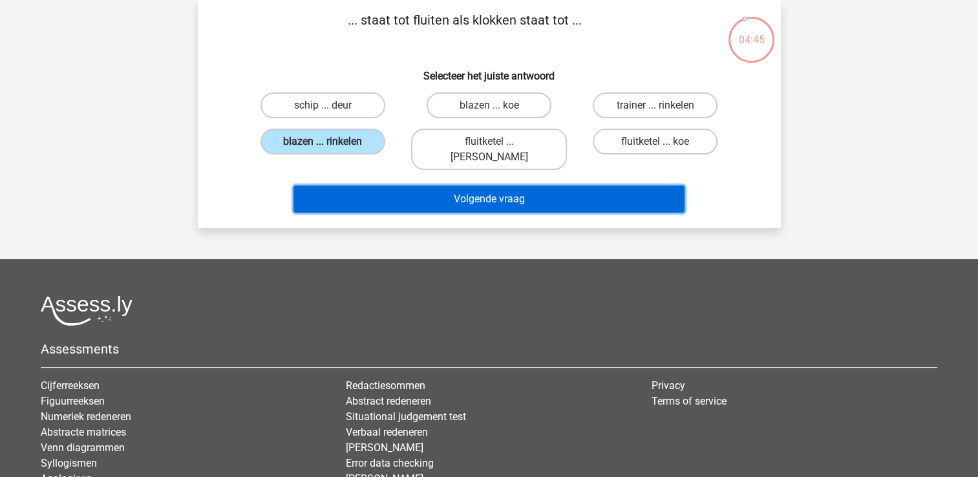
click at [417, 189] on button "Volgende vraag" at bounding box center [488, 198] width 391 height 27
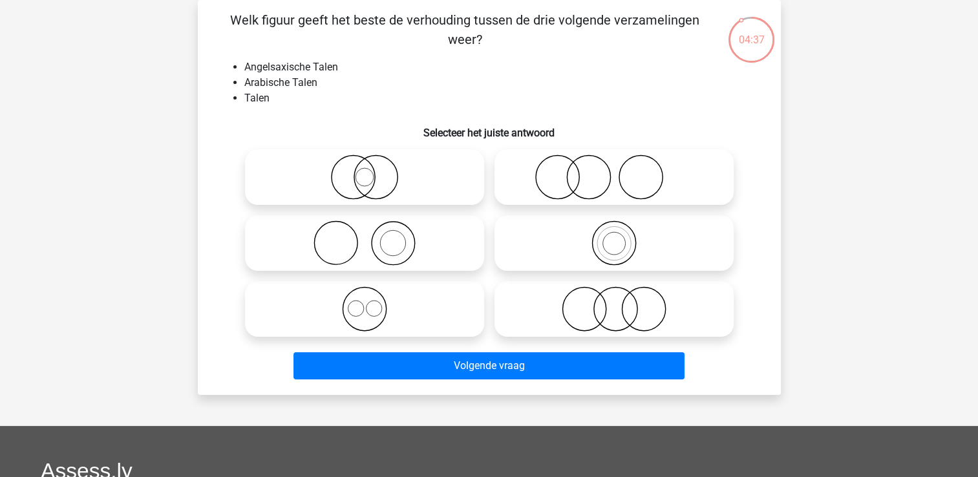
click at [397, 177] on icon at bounding box center [364, 176] width 229 height 45
click at [373, 171] on input "radio" at bounding box center [368, 166] width 8 height 8
radio input "true"
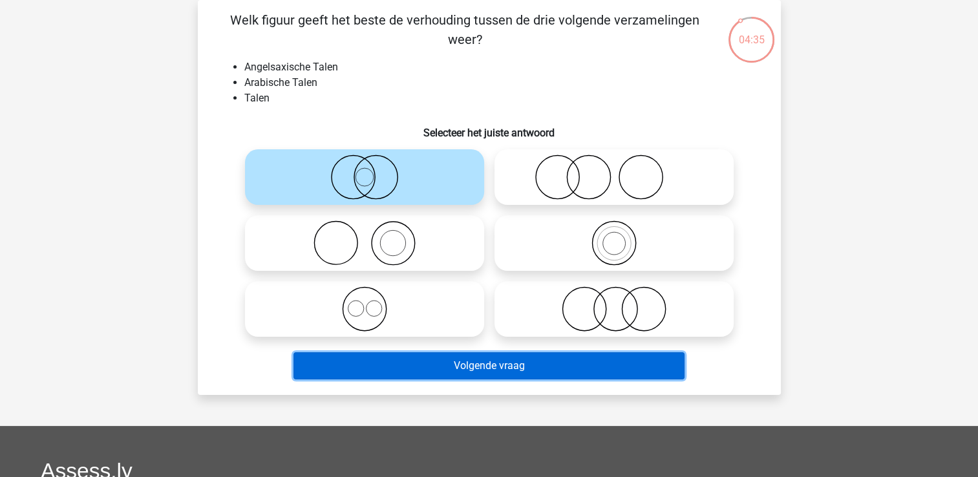
click at [489, 364] on button "Volgende vraag" at bounding box center [488, 365] width 391 height 27
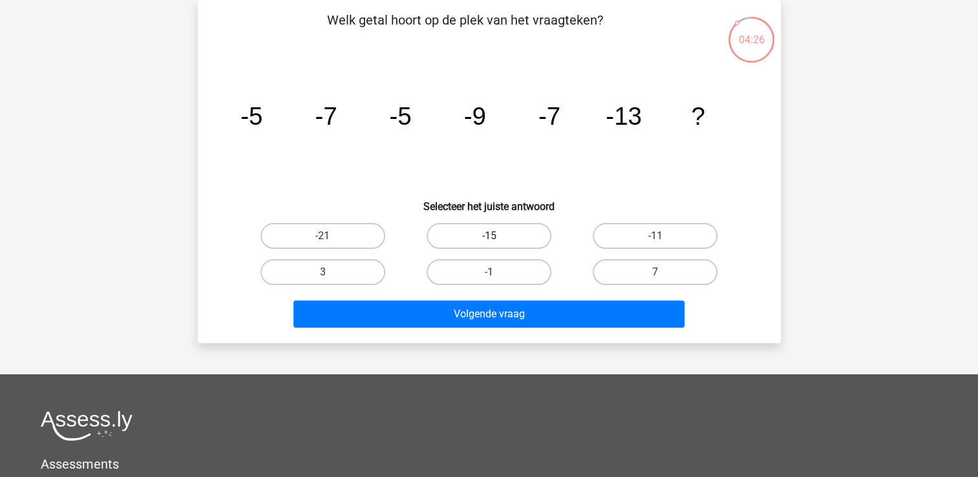
click at [509, 228] on label "-15" at bounding box center [489, 236] width 125 height 26
click at [497, 236] on input "-15" at bounding box center [493, 240] width 8 height 8
radio input "true"
click at [613, 236] on label "-11" at bounding box center [655, 236] width 125 height 26
click at [655, 236] on input "-11" at bounding box center [659, 240] width 8 height 8
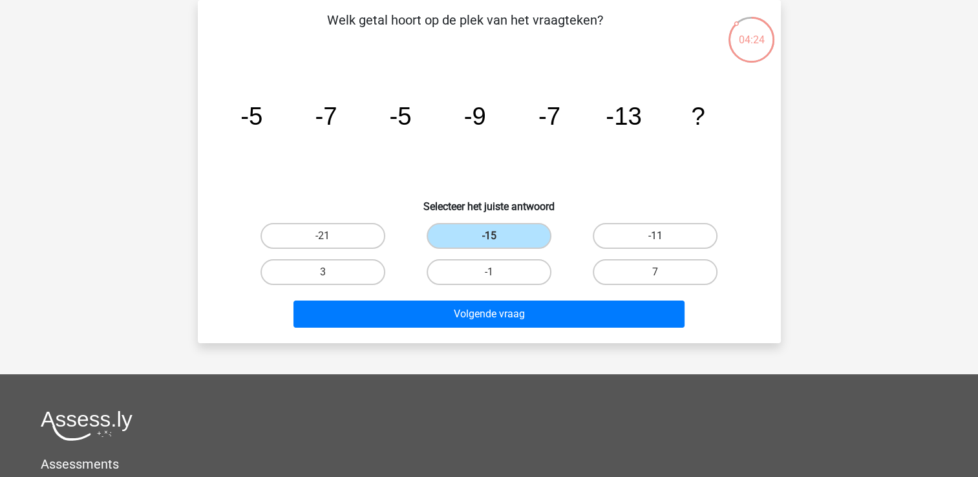
radio input "true"
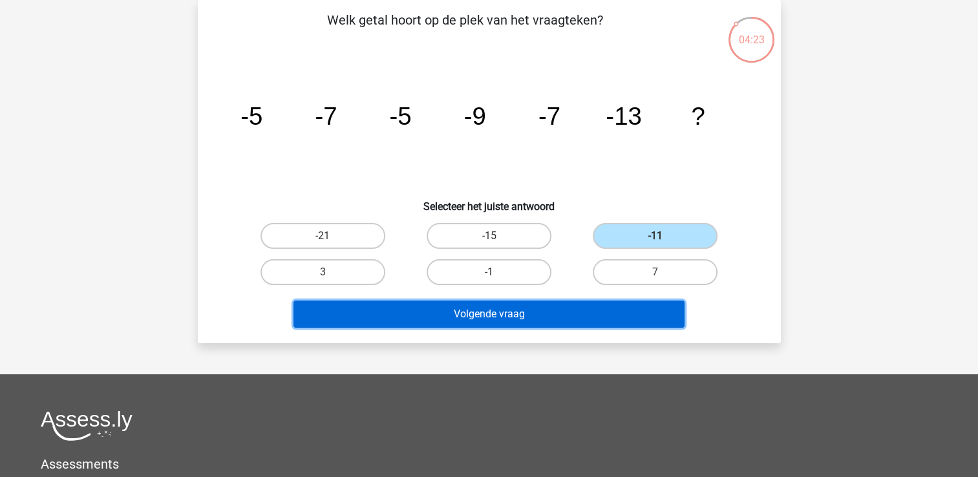
click at [548, 313] on button "Volgende vraag" at bounding box center [488, 314] width 391 height 27
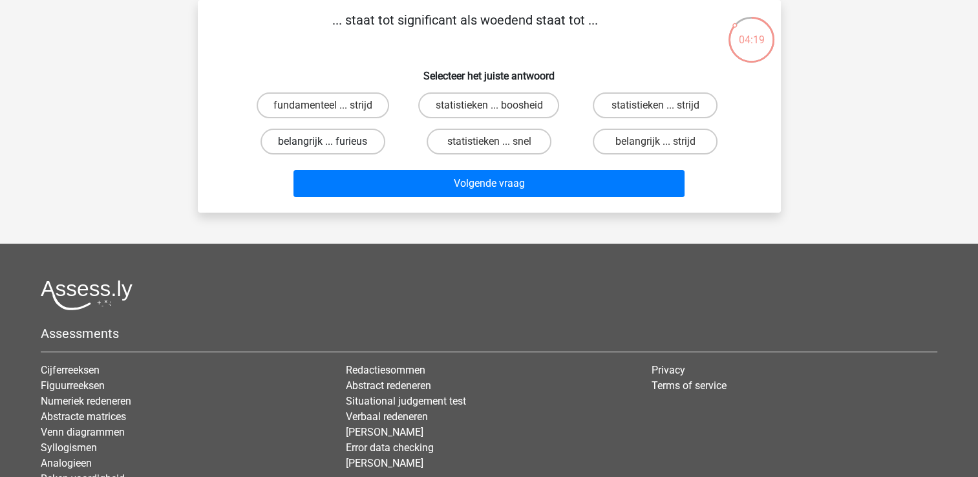
click at [350, 143] on label "belangrijk ... furieus" at bounding box center [322, 142] width 125 height 26
click at [331, 143] on input "belangrijk ... furieus" at bounding box center [326, 146] width 8 height 8
radio input "true"
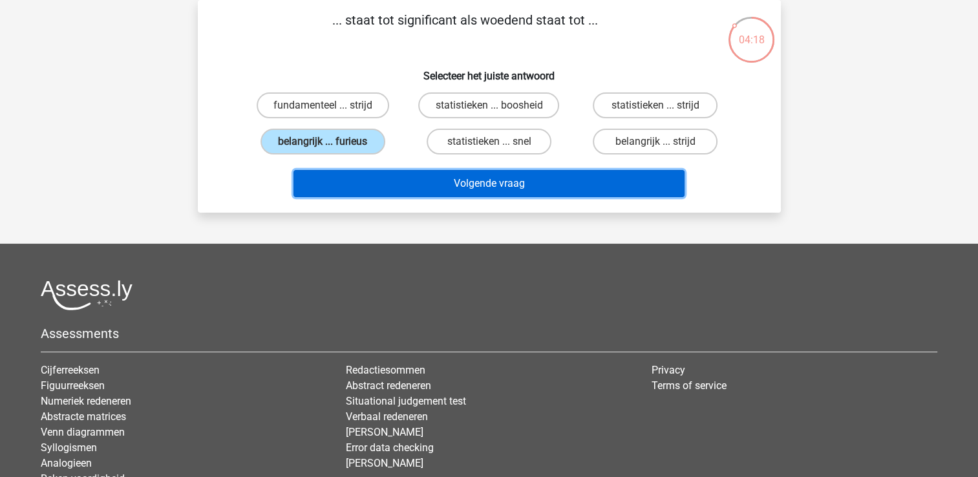
click at [423, 174] on button "Volgende vraag" at bounding box center [488, 183] width 391 height 27
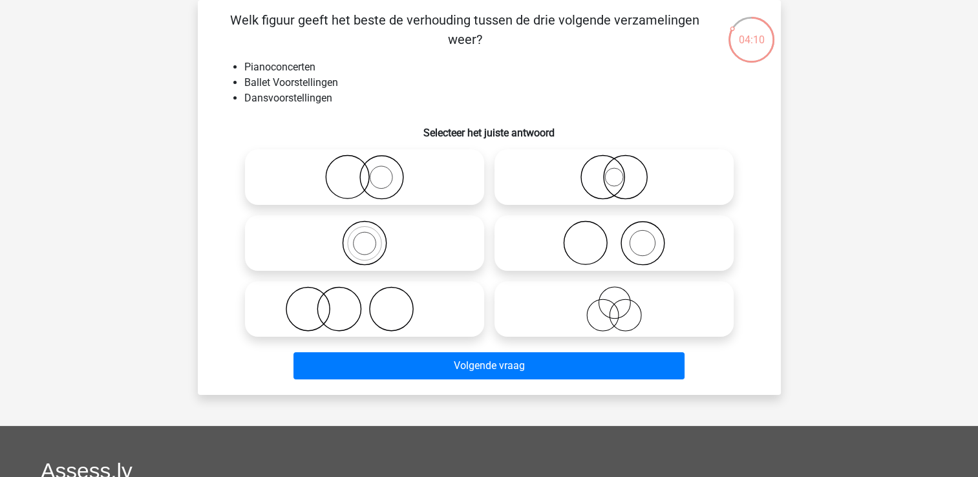
click at [401, 185] on circle at bounding box center [381, 177] width 43 height 43
click at [373, 171] on input "radio" at bounding box center [368, 166] width 8 height 8
radio input "true"
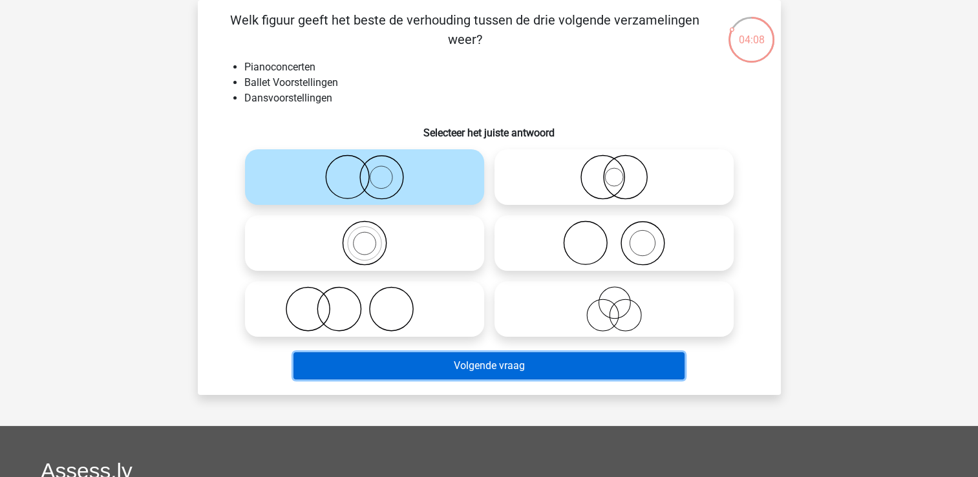
click at [499, 372] on button "Volgende vraag" at bounding box center [488, 365] width 391 height 27
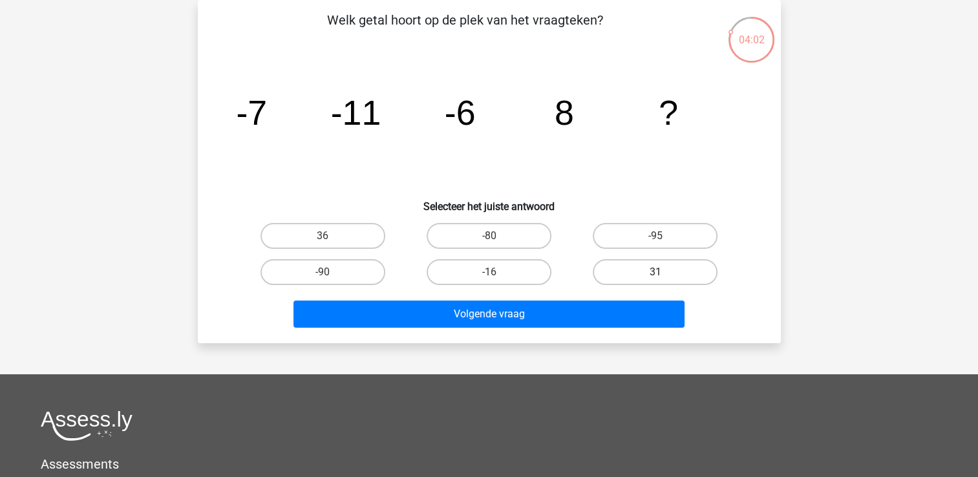
click at [648, 275] on label "31" at bounding box center [655, 272] width 125 height 26
click at [655, 275] on input "31" at bounding box center [659, 276] width 8 height 8
radio input "true"
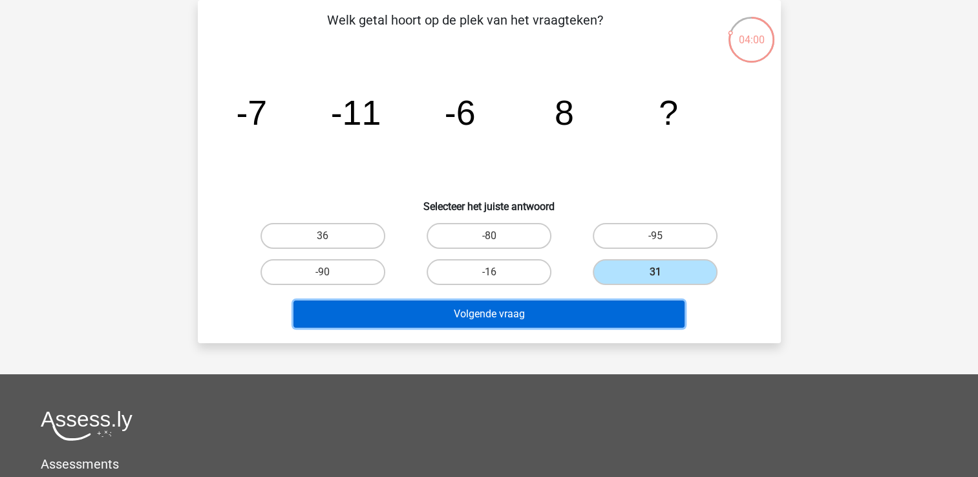
click at [478, 310] on button "Volgende vraag" at bounding box center [488, 314] width 391 height 27
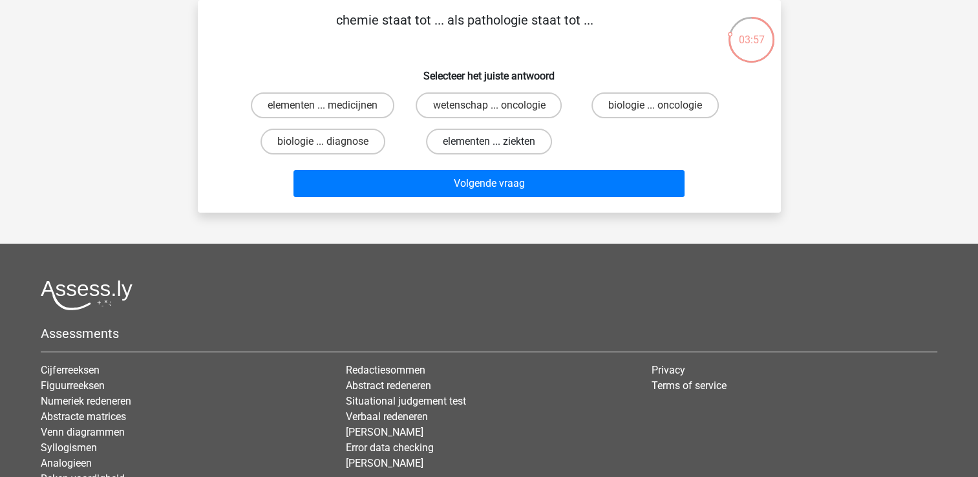
click at [465, 142] on label "elementen ... ziekten" at bounding box center [489, 142] width 126 height 26
click at [489, 142] on input "elementen ... ziekten" at bounding box center [493, 146] width 8 height 8
radio input "true"
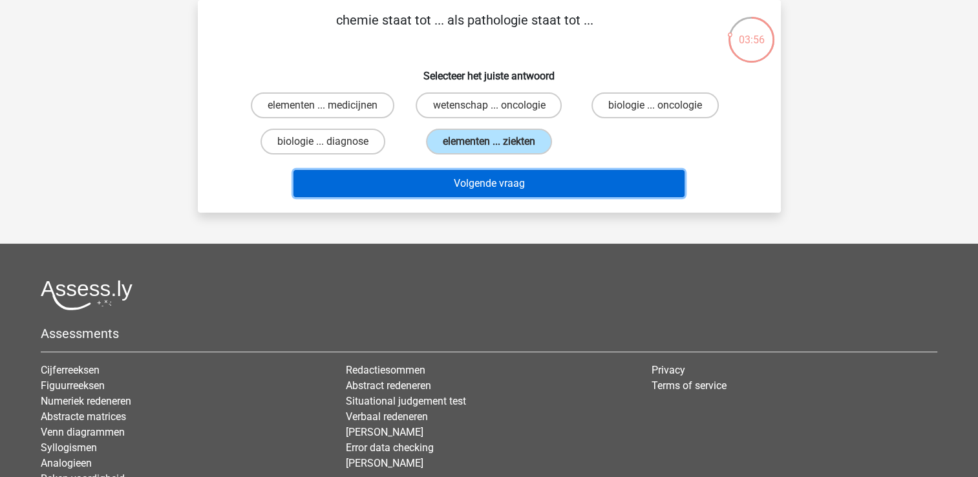
click at [480, 185] on button "Volgende vraag" at bounding box center [488, 183] width 391 height 27
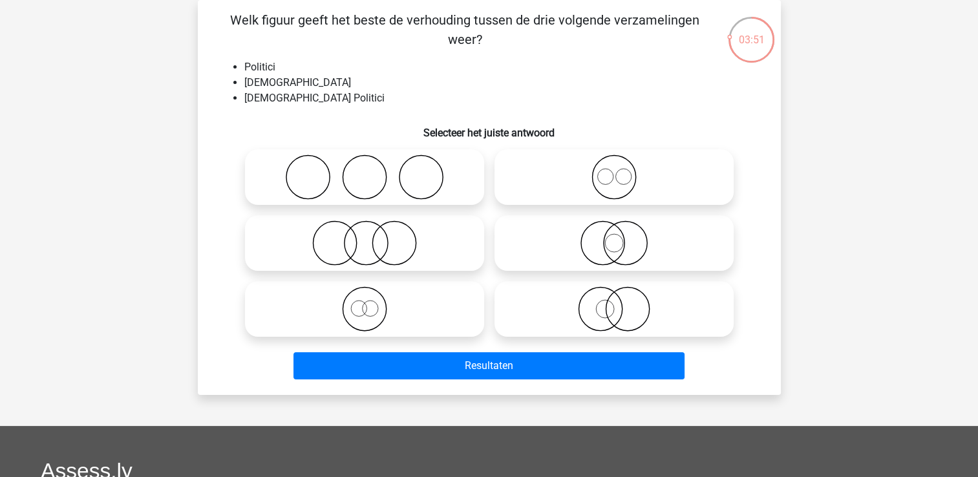
click at [368, 245] on icon at bounding box center [364, 242] width 229 height 45
click at [368, 237] on input "radio" at bounding box center [368, 232] width 8 height 8
radio input "true"
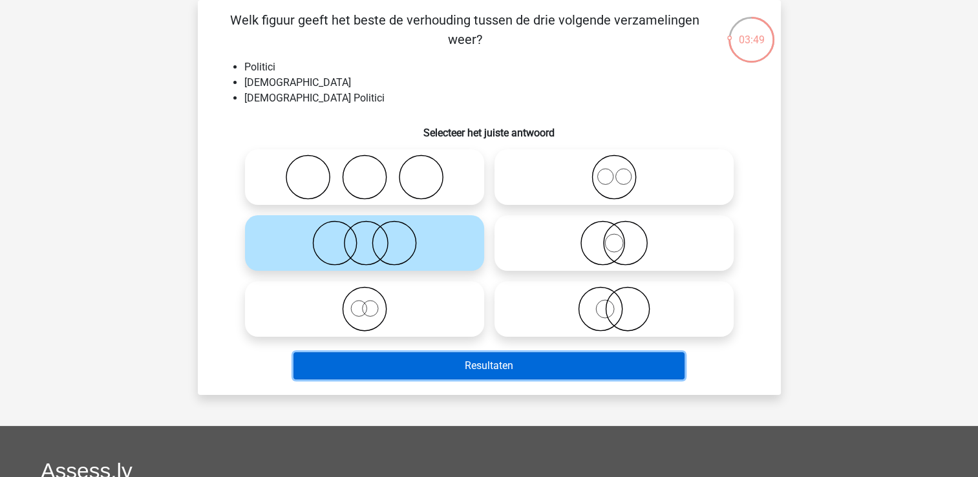
click at [474, 365] on button "Resultaten" at bounding box center [488, 365] width 391 height 27
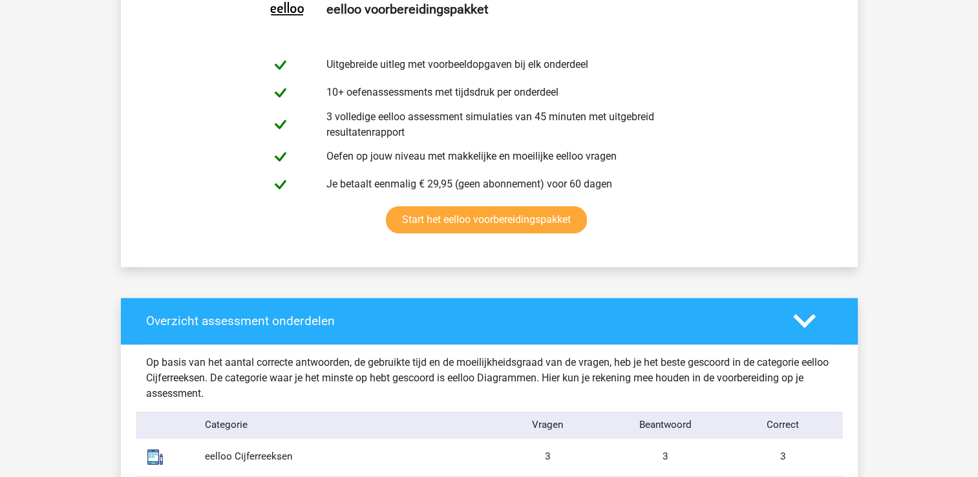
scroll to position [724, 0]
